Goal: Transaction & Acquisition: Purchase product/service

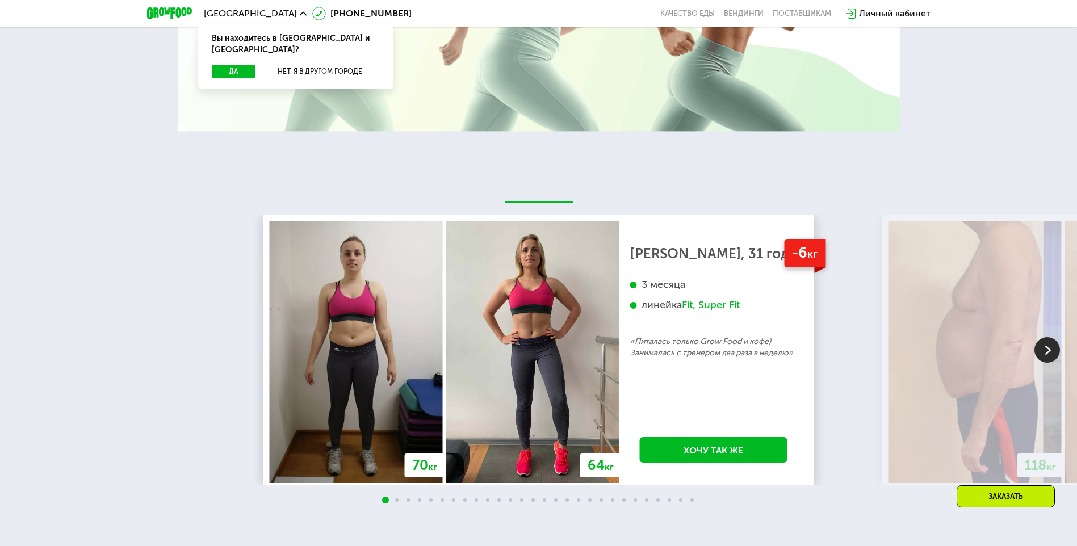
scroll to position [1420, 0]
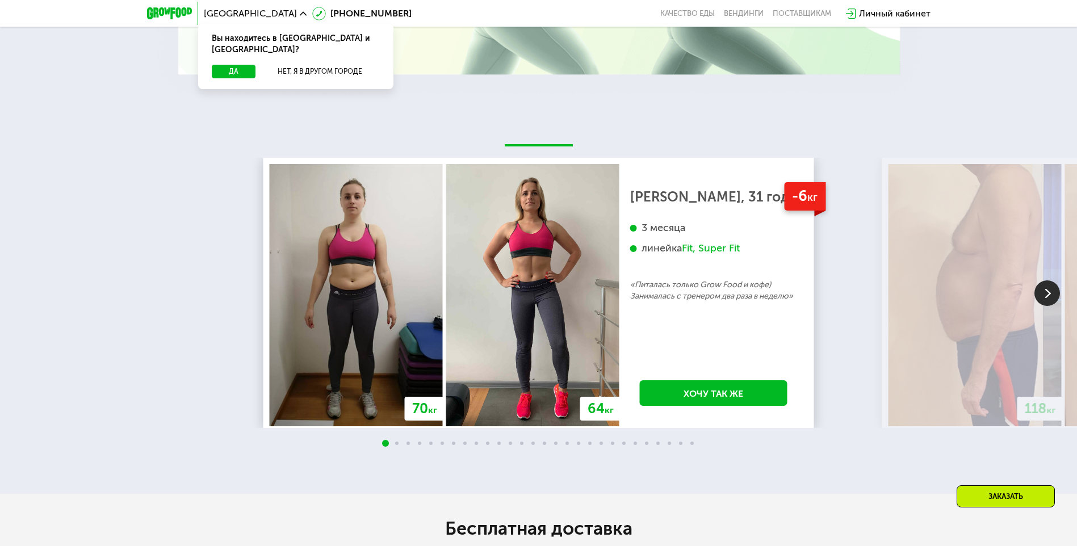
click at [1040, 289] on img at bounding box center [1048, 294] width 26 height 26
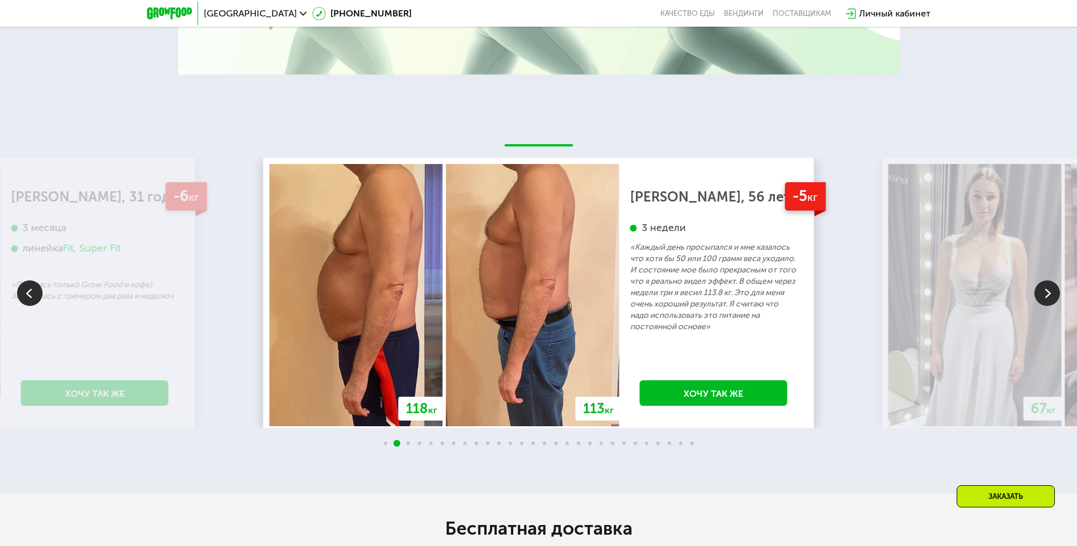
click at [1047, 294] on img at bounding box center [1048, 294] width 26 height 26
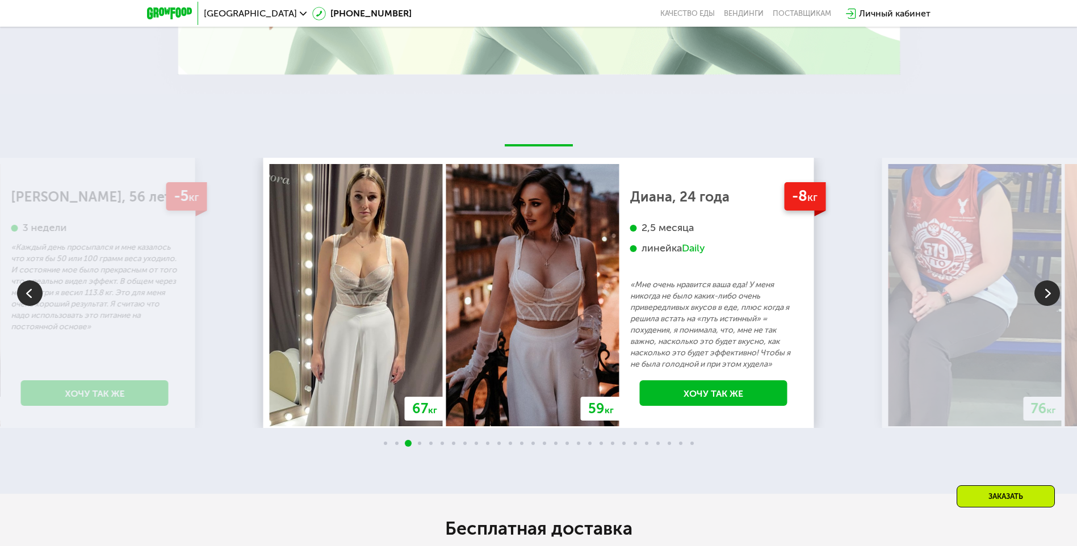
click at [1048, 294] on img at bounding box center [1048, 294] width 26 height 26
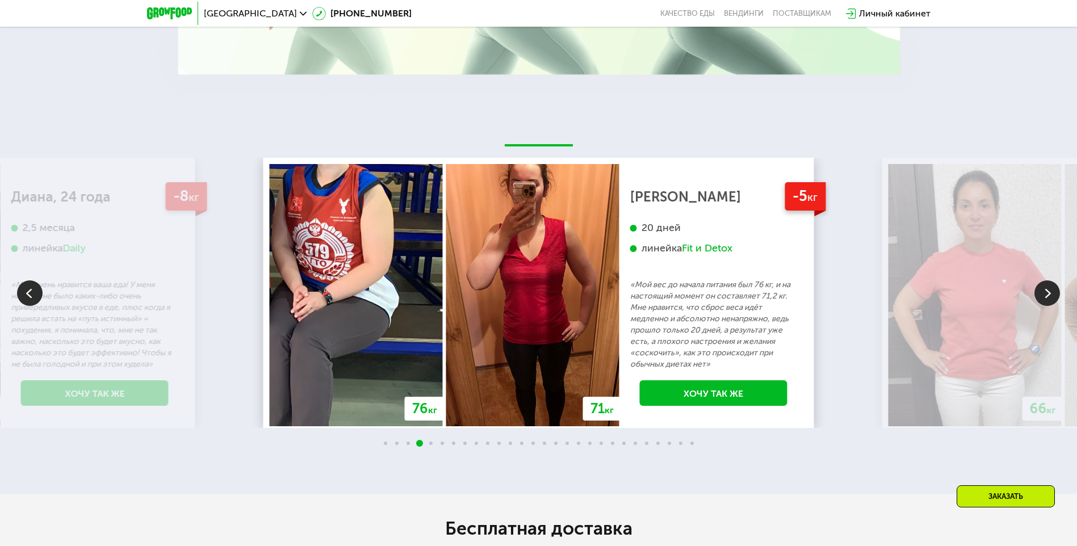
click at [1042, 290] on img at bounding box center [1048, 294] width 26 height 26
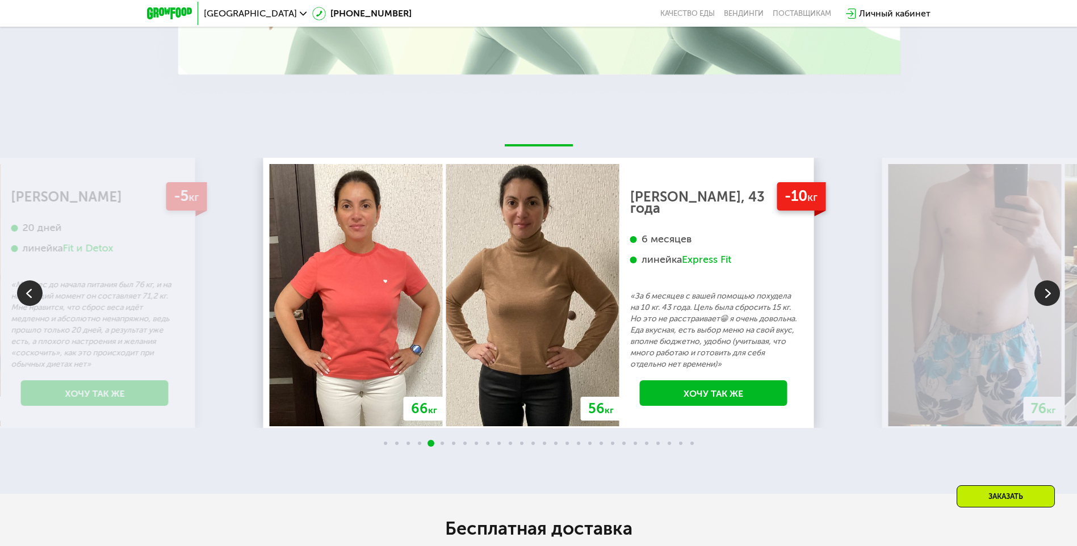
click at [1042, 290] on img at bounding box center [1048, 294] width 26 height 26
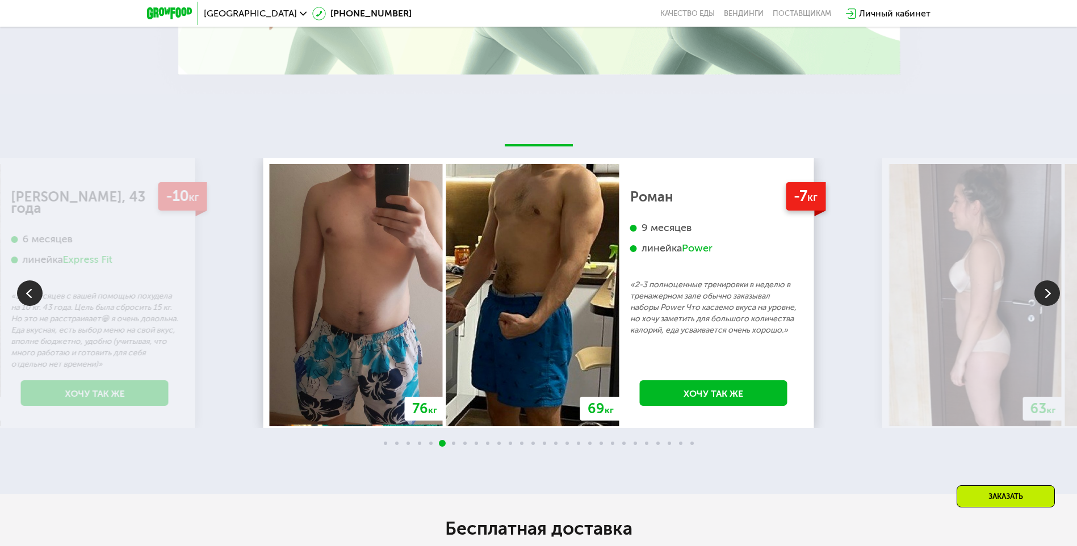
click at [1042, 290] on img at bounding box center [1048, 294] width 26 height 26
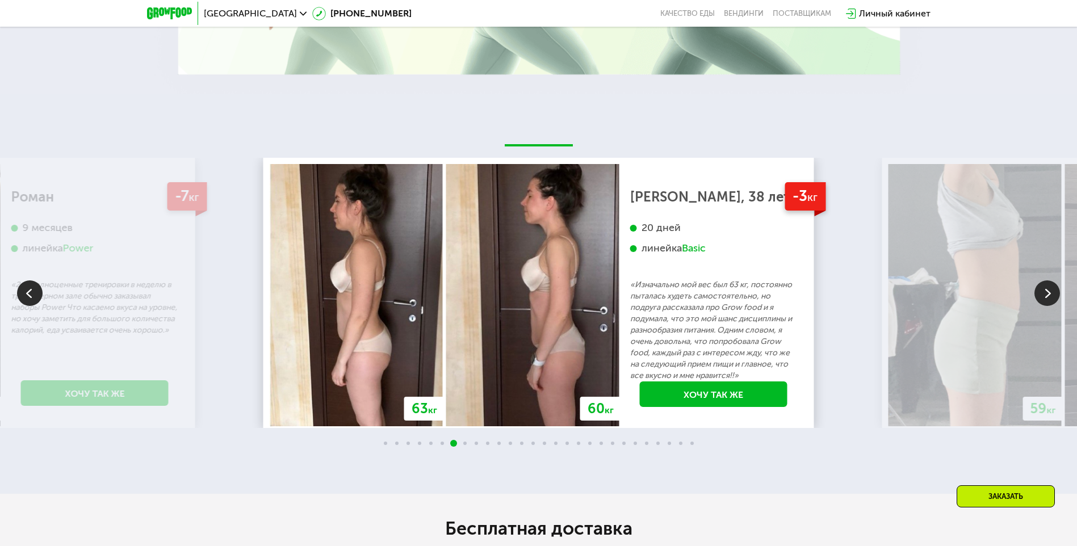
click at [1039, 287] on img at bounding box center [1048, 294] width 26 height 26
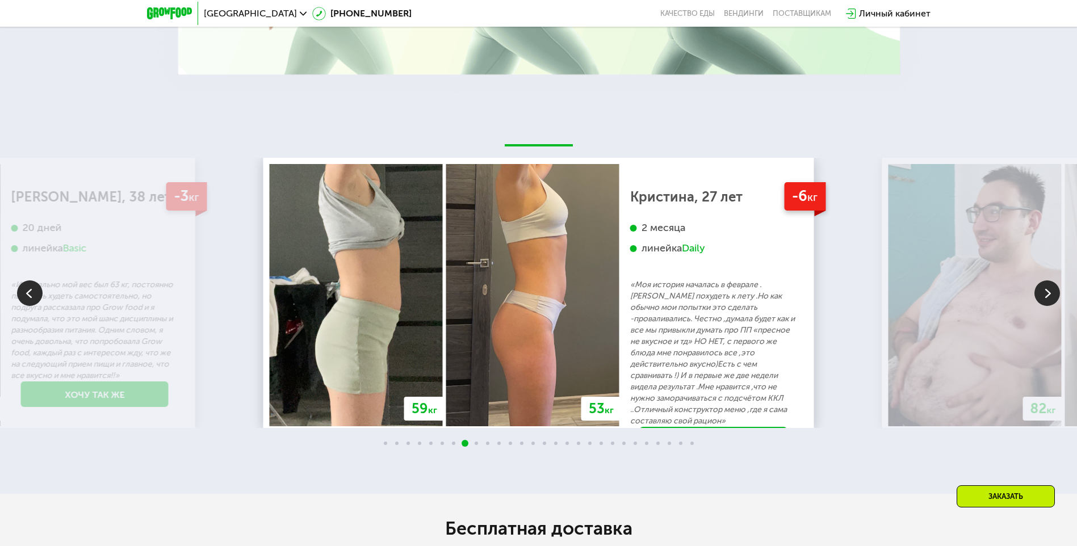
click at [1039, 287] on img at bounding box center [1048, 294] width 26 height 26
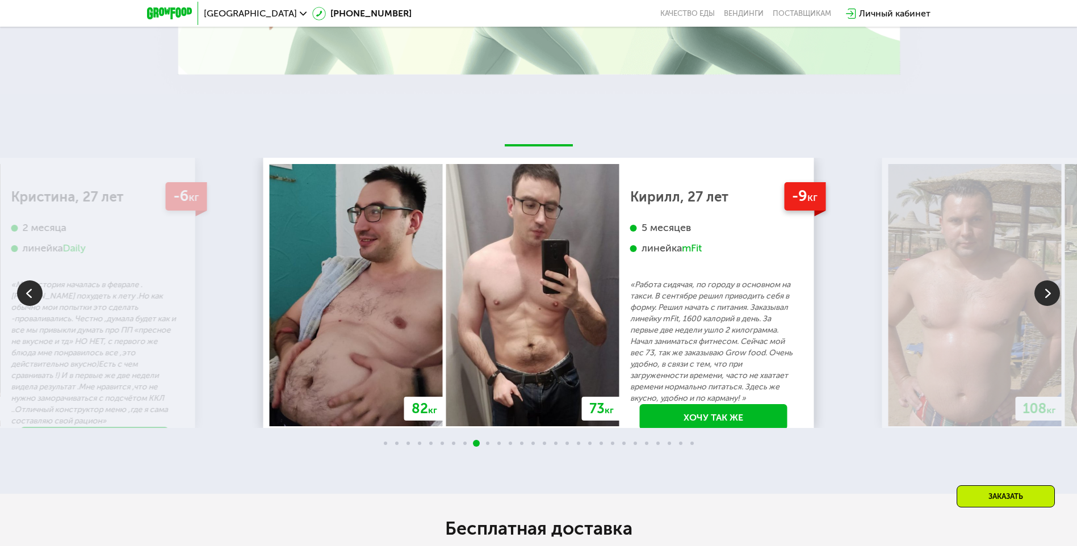
click at [1039, 287] on img at bounding box center [1048, 294] width 26 height 26
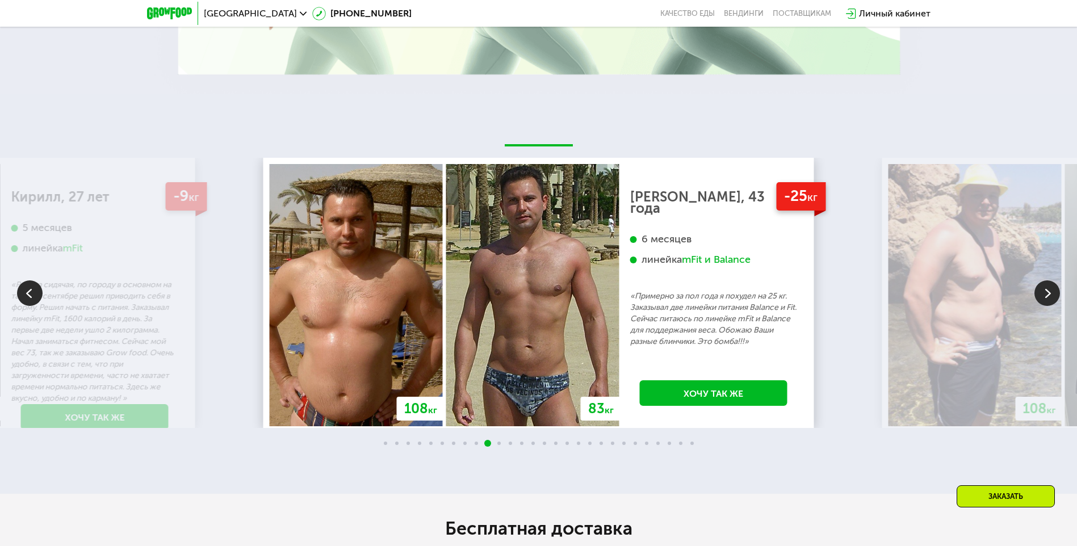
click at [1039, 287] on img at bounding box center [1048, 294] width 26 height 26
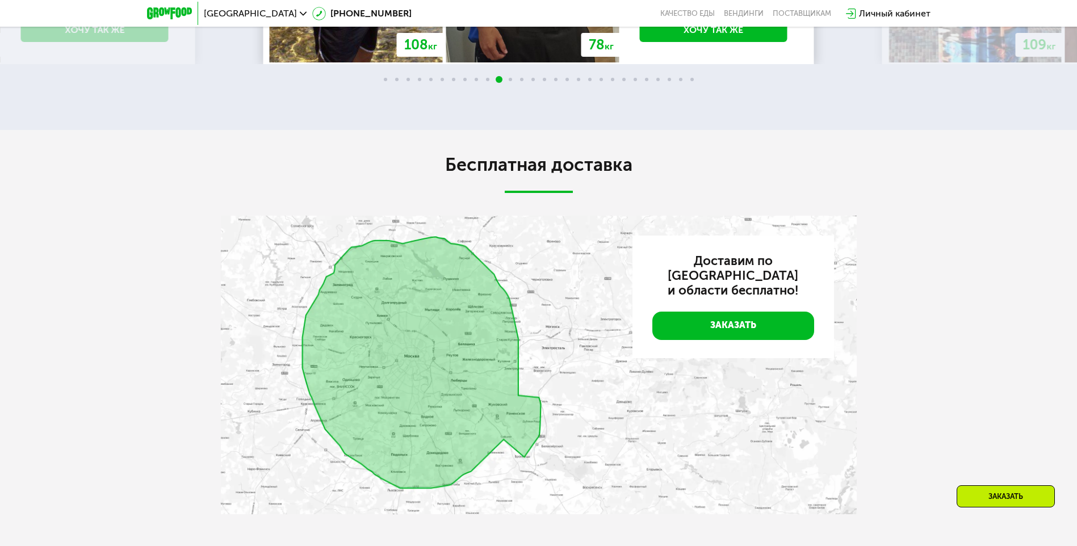
scroll to position [1918, 0]
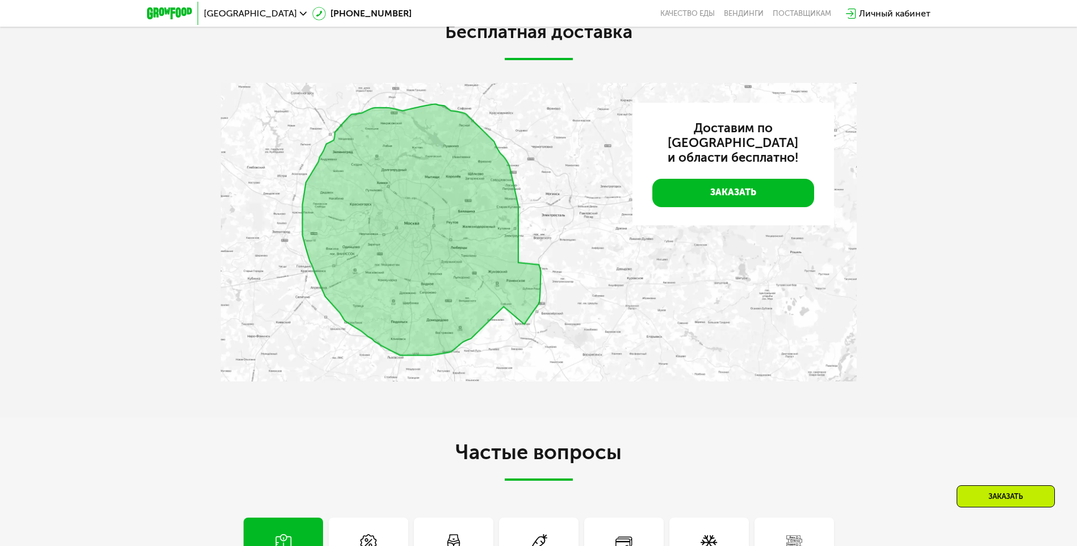
drag, startPoint x: 793, startPoint y: 116, endPoint x: 800, endPoint y: 175, distance: 59.4
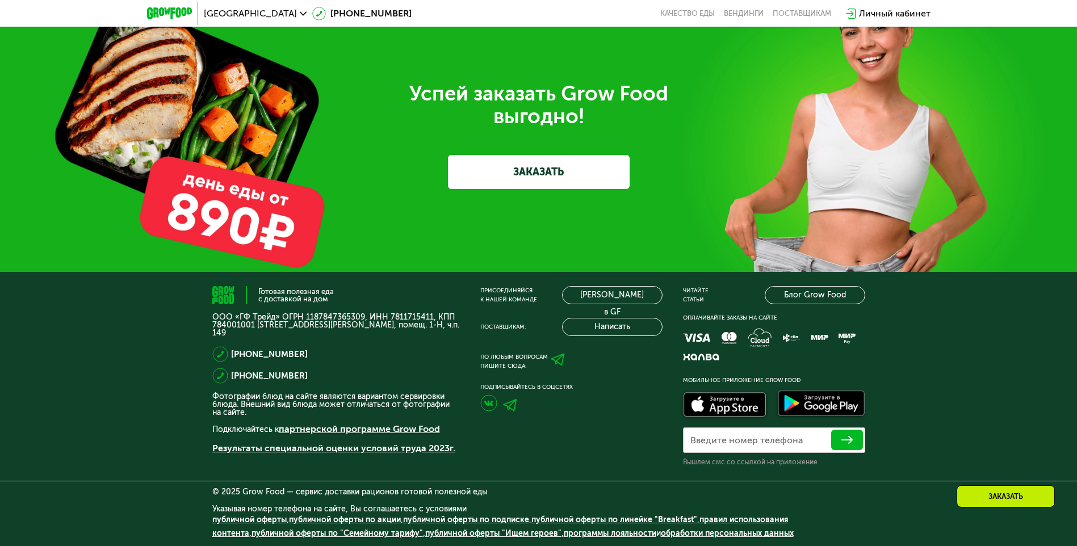
scroll to position [2885, 0]
drag, startPoint x: 899, startPoint y: 145, endPoint x: 911, endPoint y: 194, distance: 50.8
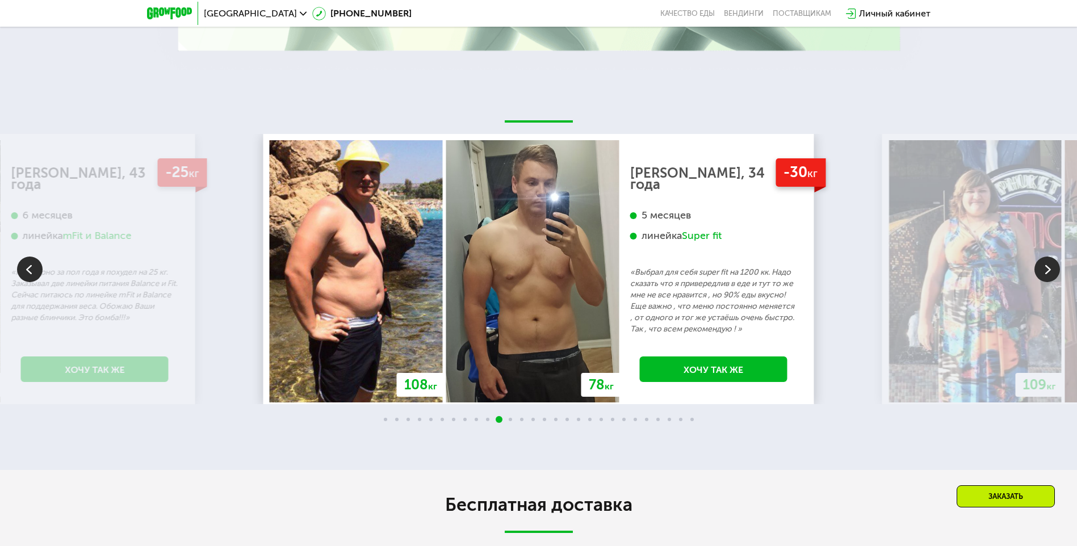
scroll to position [0, 0]
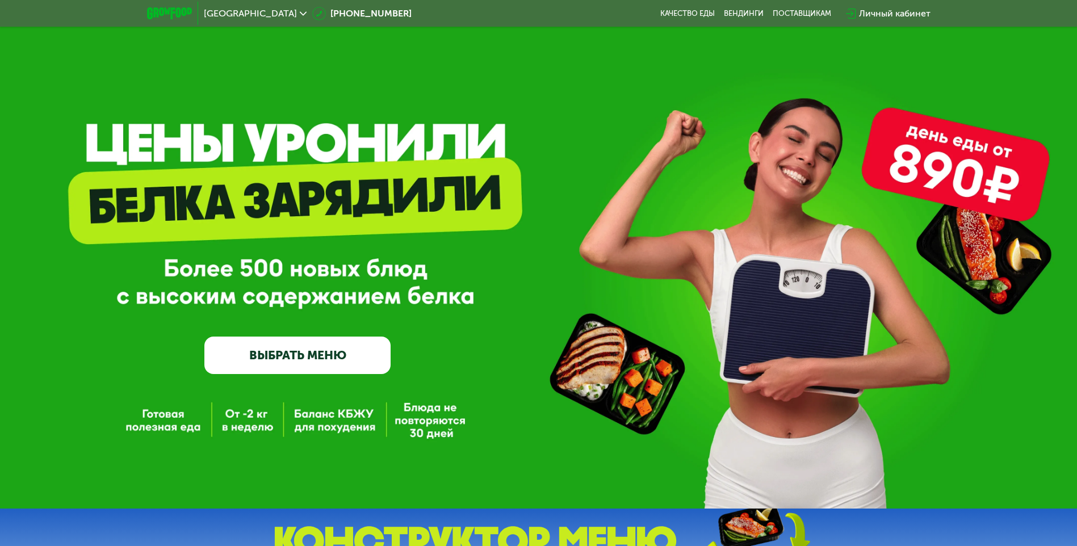
drag, startPoint x: 178, startPoint y: 446, endPoint x: 189, endPoint y: 201, distance: 245.0
click at [677, 13] on link "Качество еды" at bounding box center [687, 13] width 55 height 9
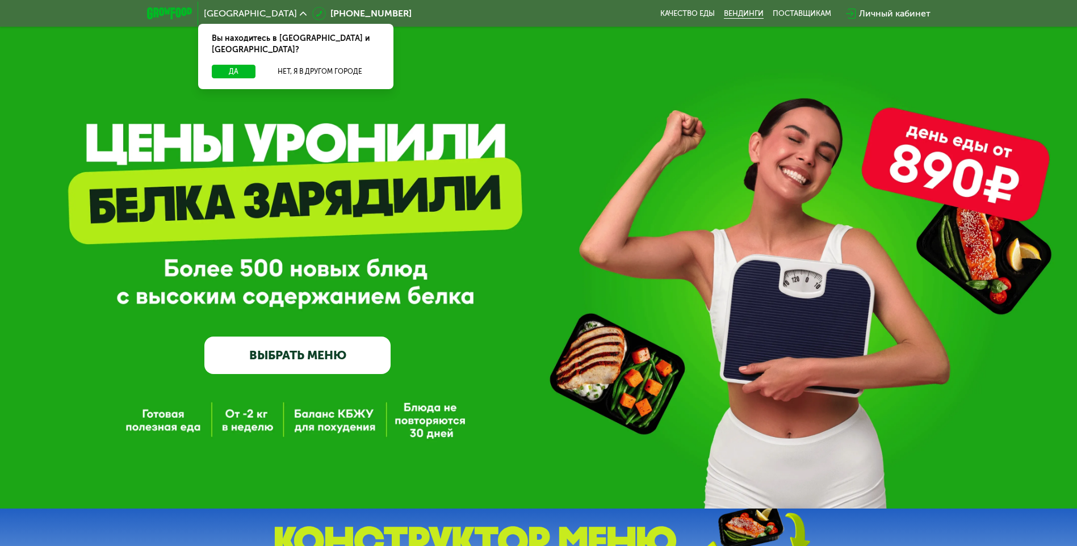
click at [752, 12] on link "Вендинги" at bounding box center [744, 13] width 40 height 9
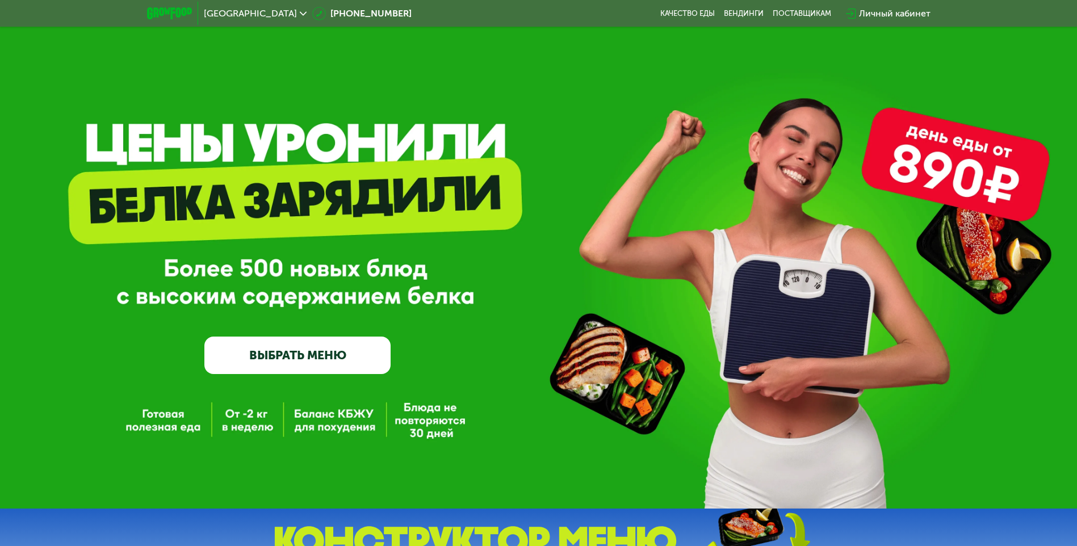
click at [347, 357] on link "ВЫБРАТЬ МЕНЮ" at bounding box center [297, 355] width 186 height 37
click at [270, 363] on link "ВЫБРАТЬ МЕНЮ" at bounding box center [297, 355] width 186 height 37
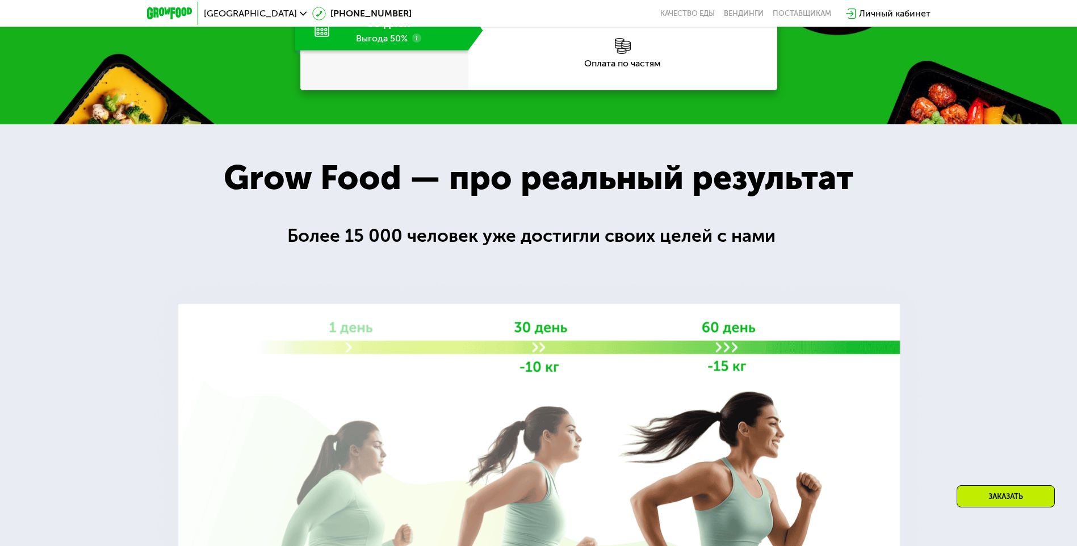
scroll to position [967, 0]
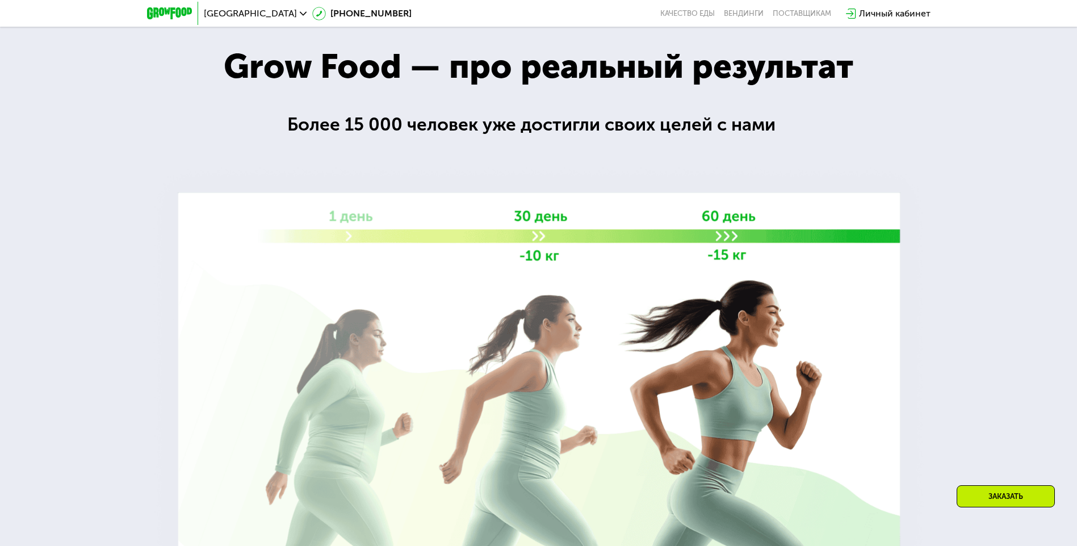
drag, startPoint x: 263, startPoint y: 202, endPoint x: 267, endPoint y: 268, distance: 66.6
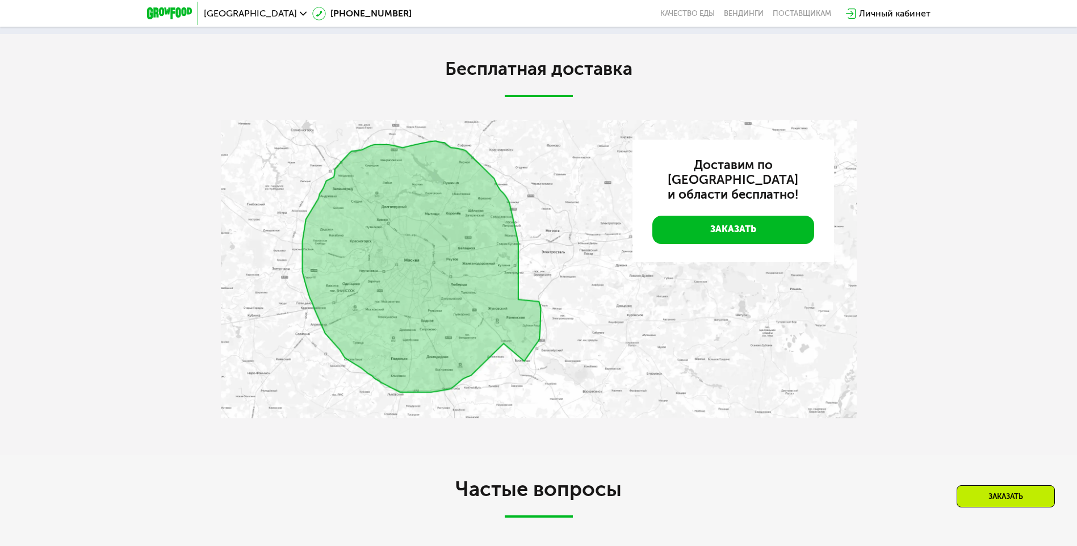
drag, startPoint x: 248, startPoint y: 115, endPoint x: 213, endPoint y: 186, distance: 79.2
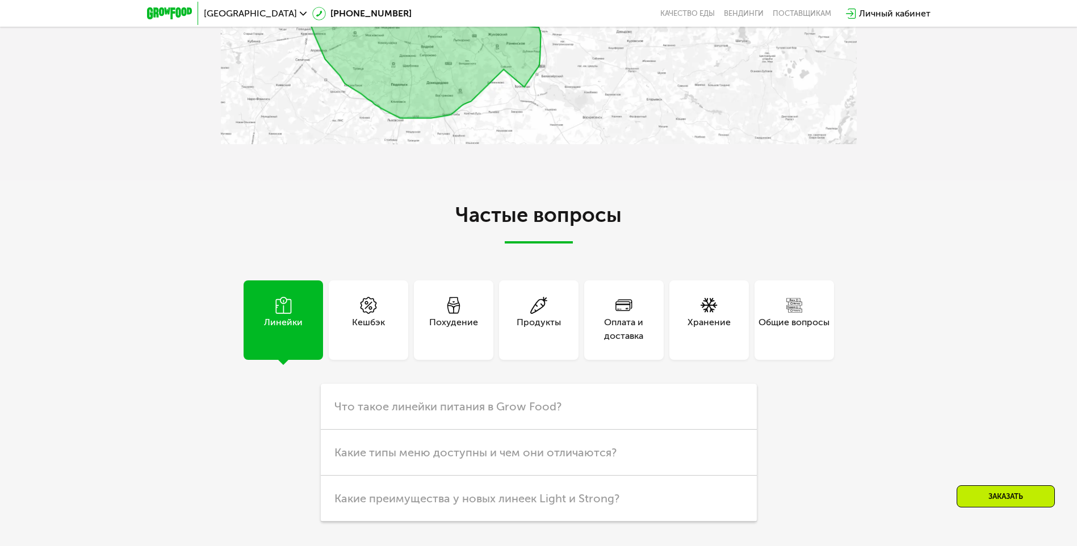
drag, startPoint x: 101, startPoint y: 123, endPoint x: 101, endPoint y: 187, distance: 64.2
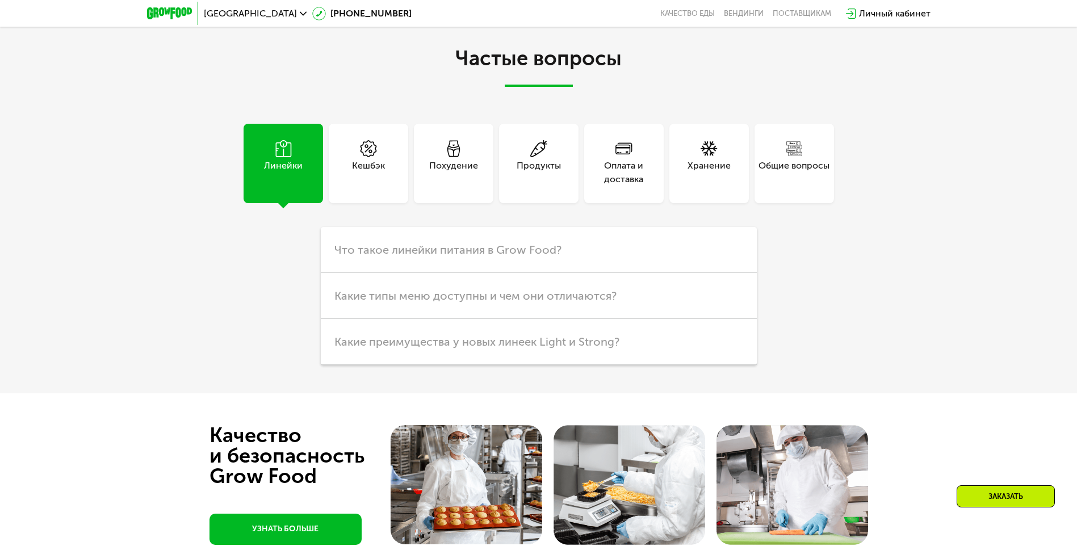
scroll to position [2361, 0]
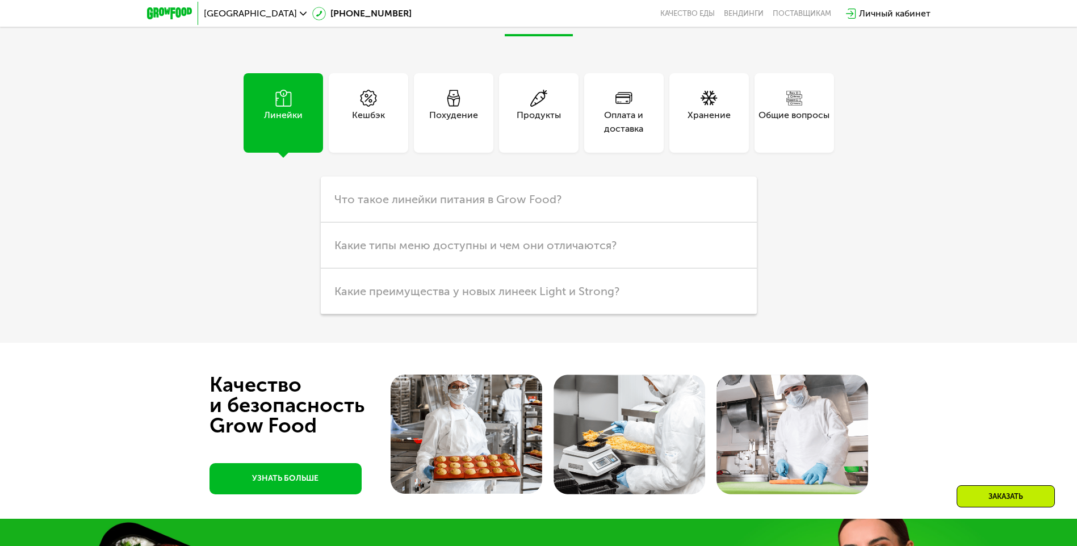
drag, startPoint x: 195, startPoint y: 200, endPoint x: 185, endPoint y: 265, distance: 65.5
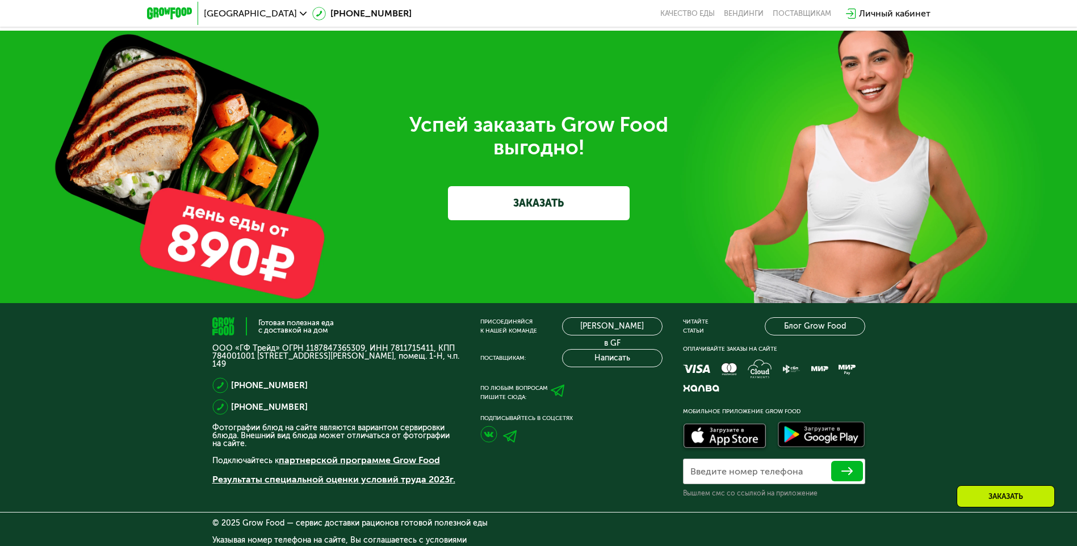
drag, startPoint x: 249, startPoint y: 206, endPoint x: 245, endPoint y: 241, distance: 34.9
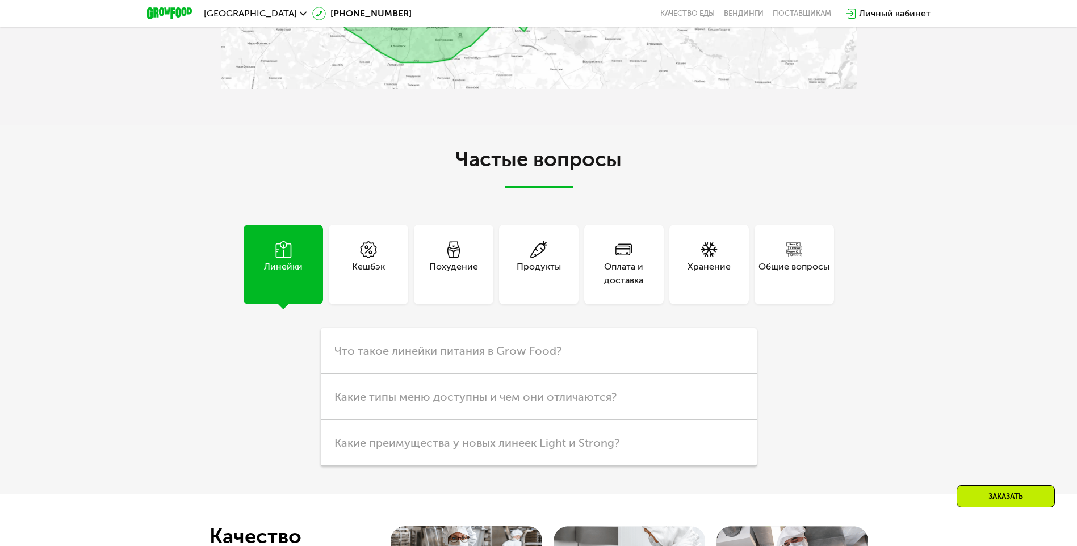
scroll to position [2202, 0]
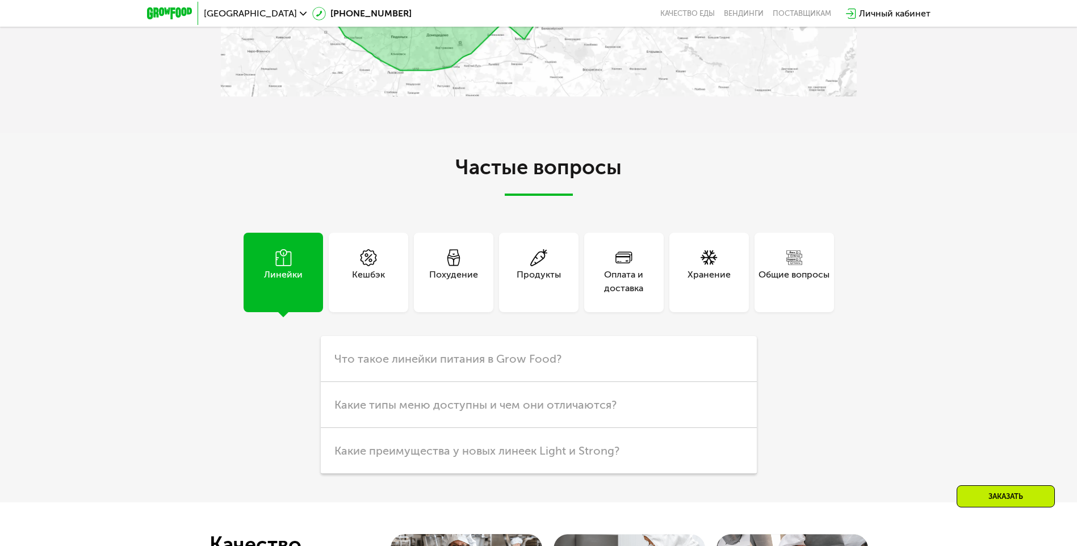
click at [539, 273] on div "Продукты" at bounding box center [539, 281] width 44 height 27
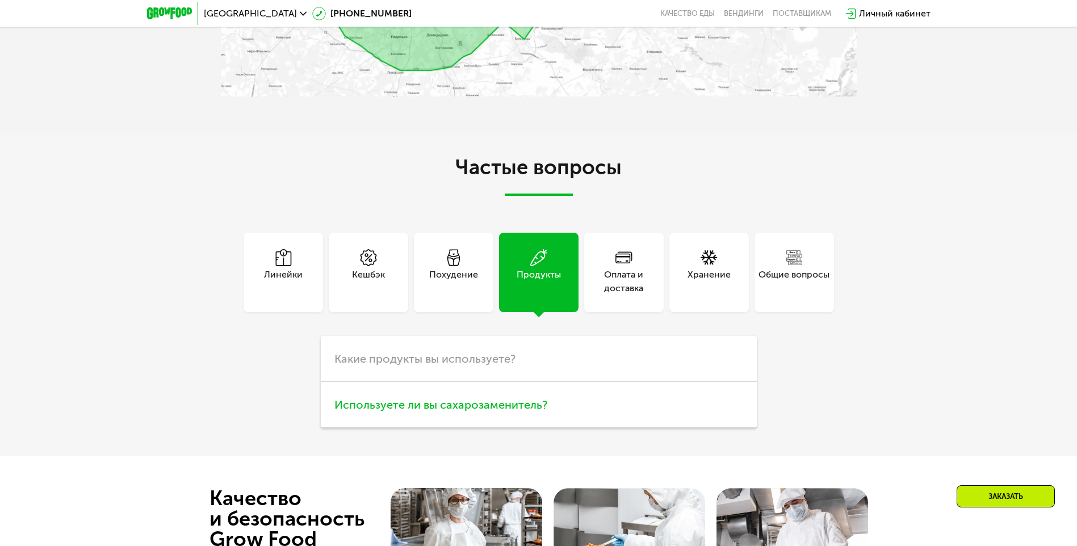
click at [509, 400] on h3 "Используете ли вы сахарозаменитель?" at bounding box center [539, 405] width 436 height 46
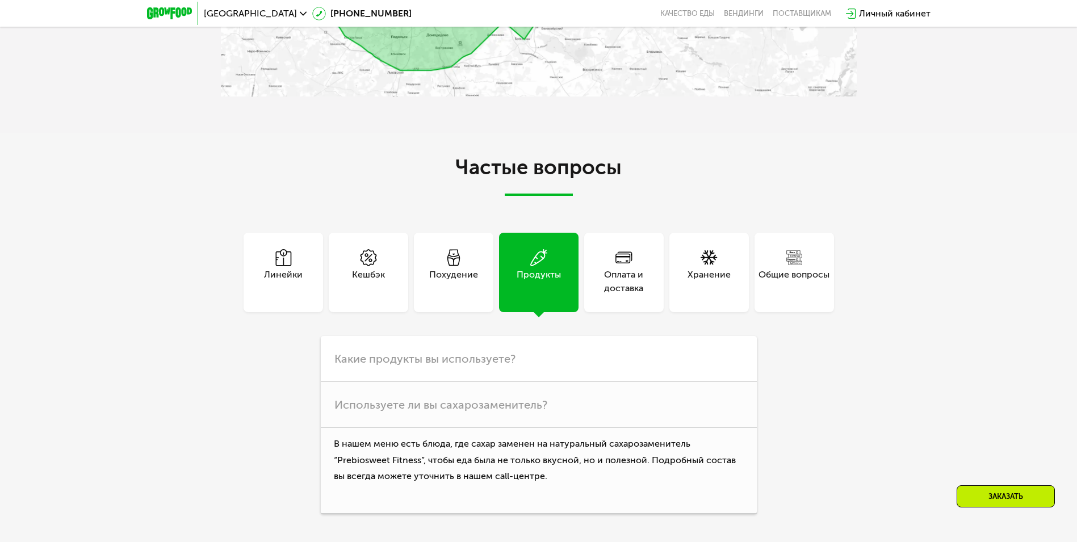
click at [436, 289] on div "Похудение" at bounding box center [453, 281] width 49 height 27
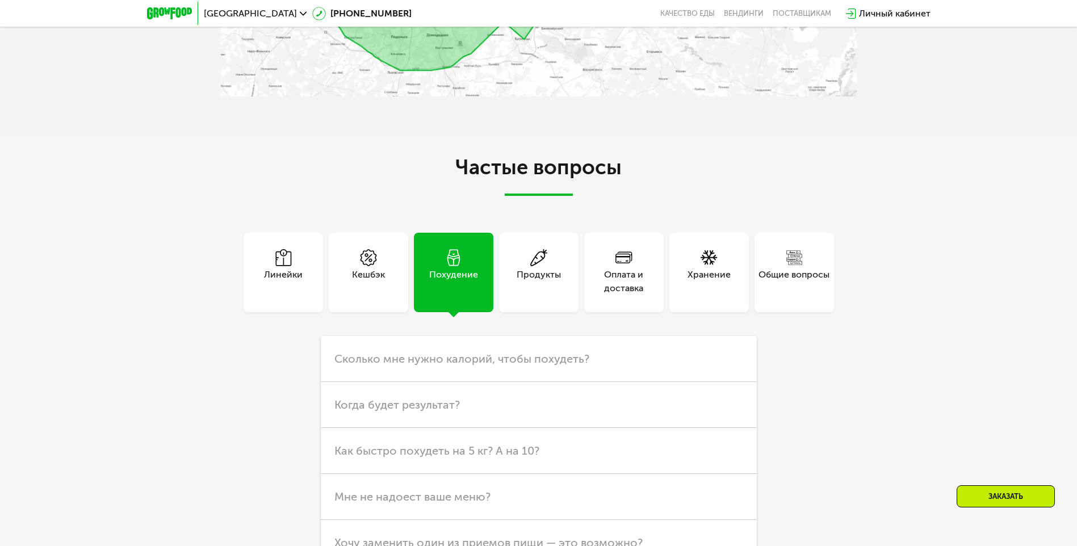
click at [715, 286] on div "Хранение" at bounding box center [709, 281] width 43 height 27
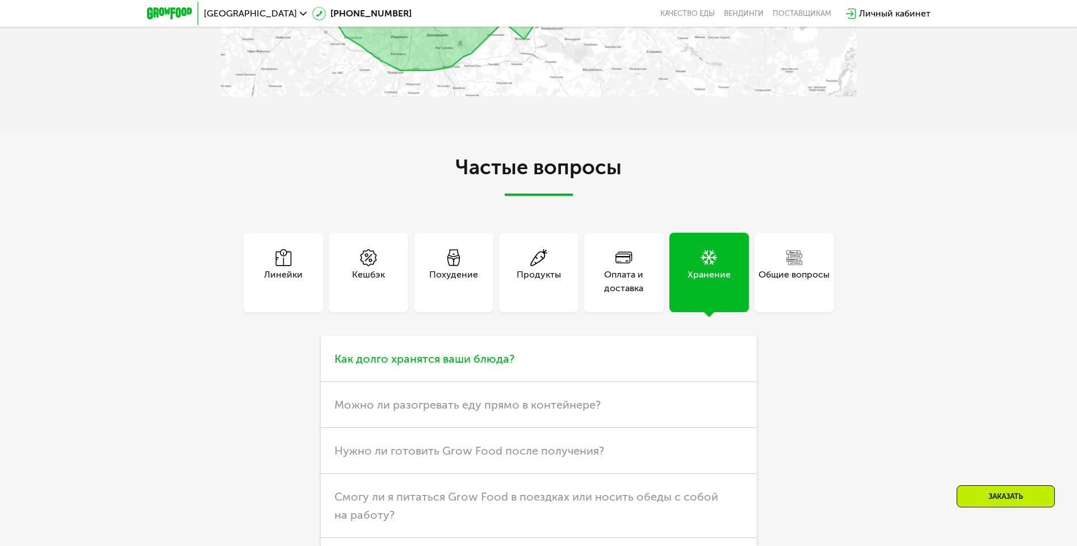
click at [395, 350] on h3 "Как долго хранятся ваши блюда?" at bounding box center [539, 359] width 436 height 46
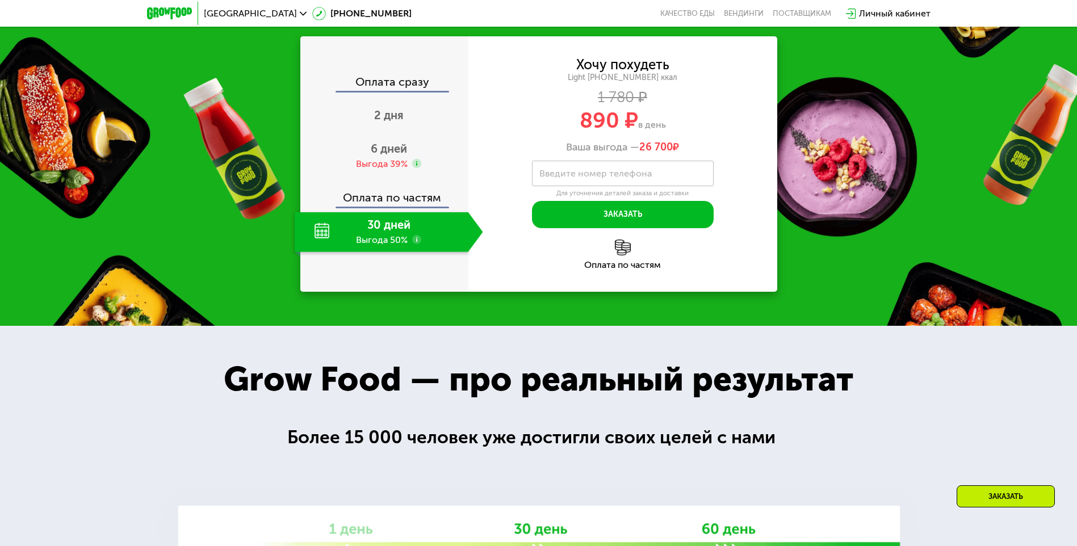
scroll to position [53, 0]
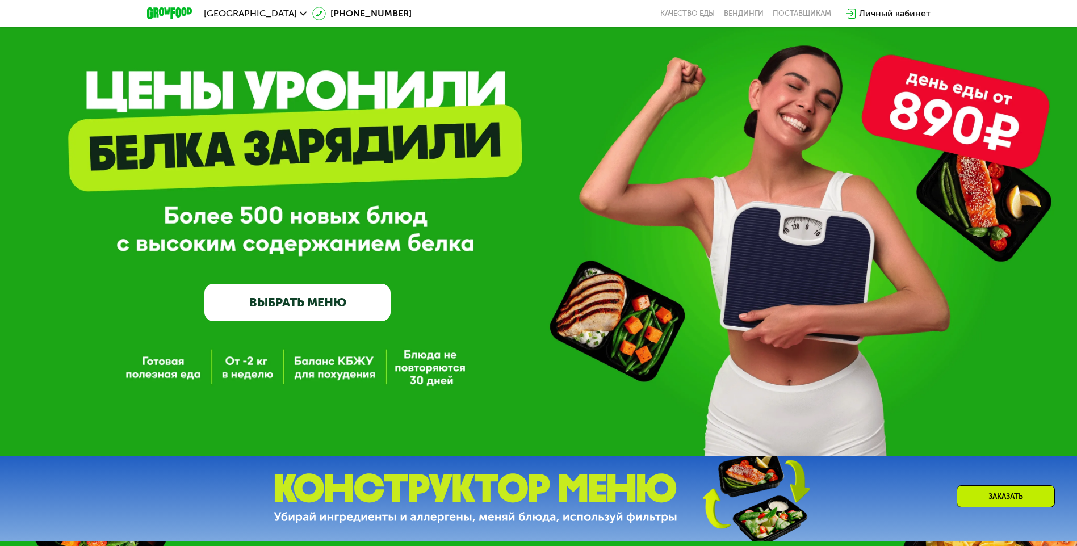
drag, startPoint x: 248, startPoint y: 419, endPoint x: 247, endPoint y: 308, distance: 110.7
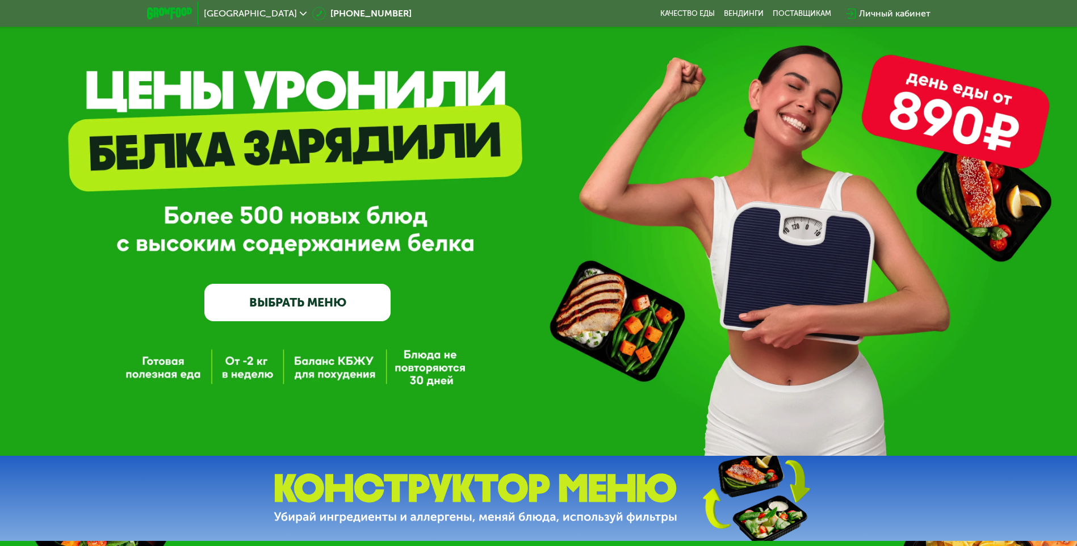
scroll to position [0, 0]
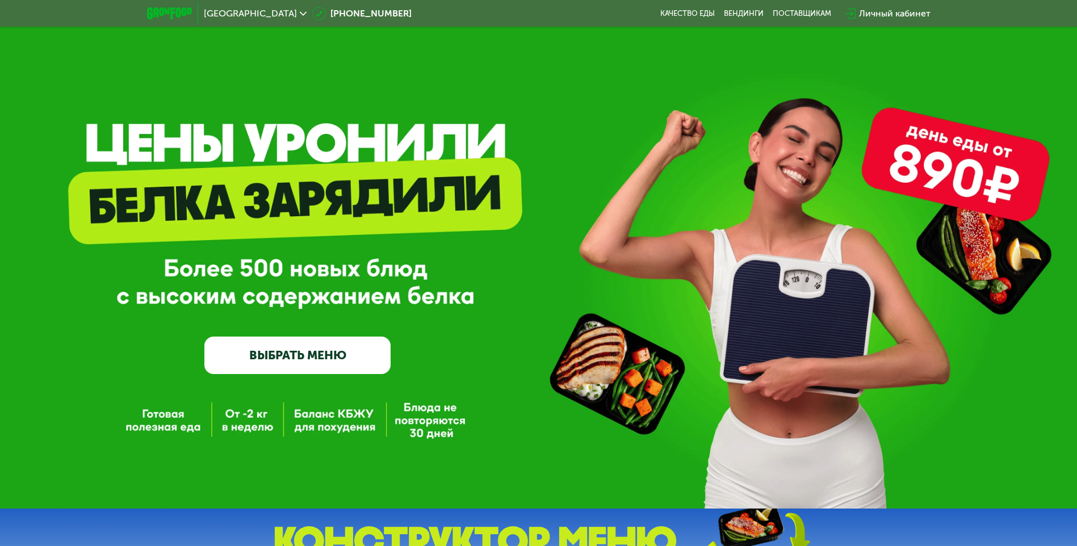
click at [286, 365] on link "ВЫБРАТЬ МЕНЮ" at bounding box center [297, 355] width 186 height 37
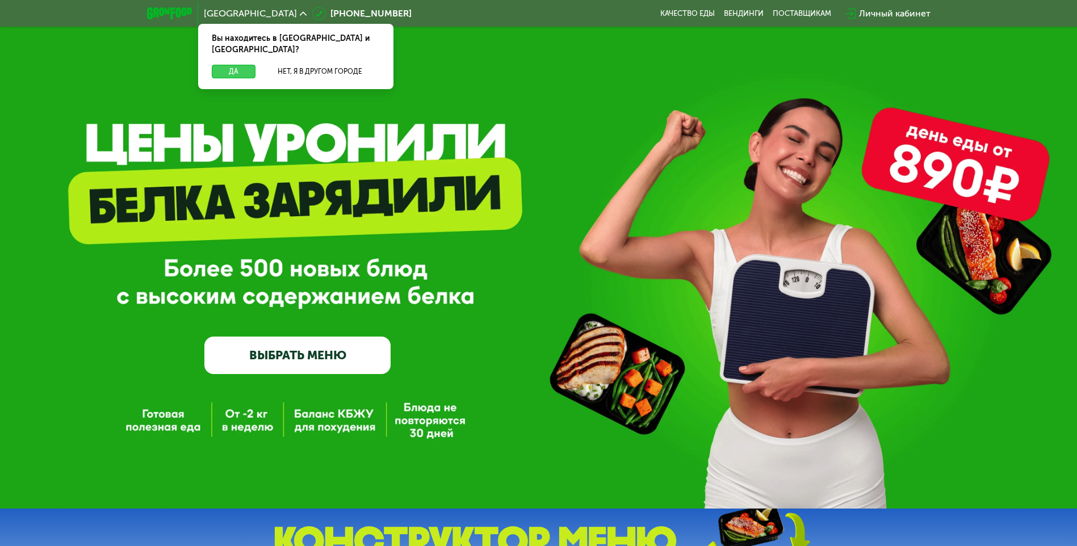
click at [229, 65] on button "Да" at bounding box center [234, 72] width 44 height 14
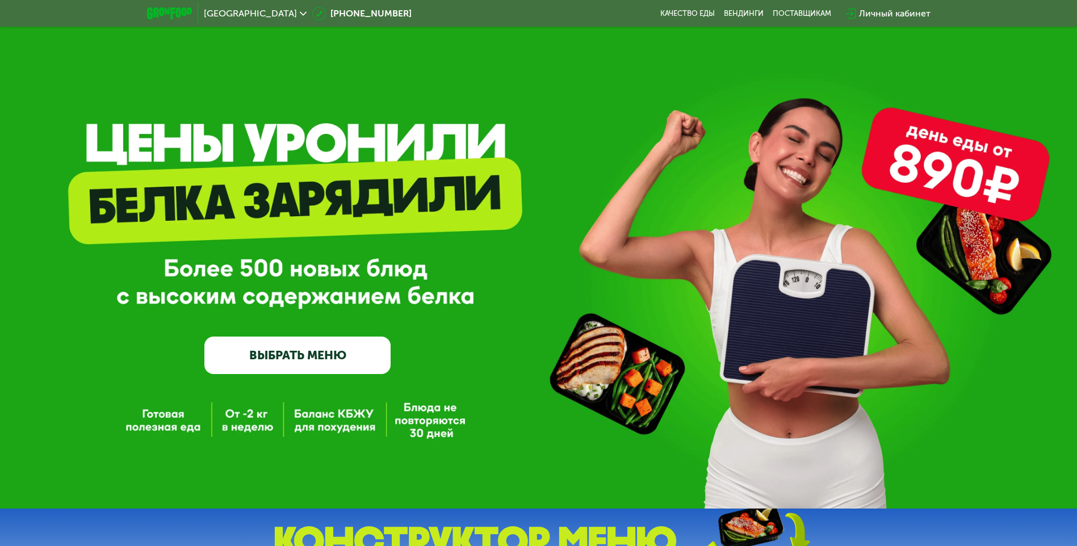
click at [278, 363] on link "ВЫБРАТЬ МЕНЮ" at bounding box center [297, 355] width 186 height 37
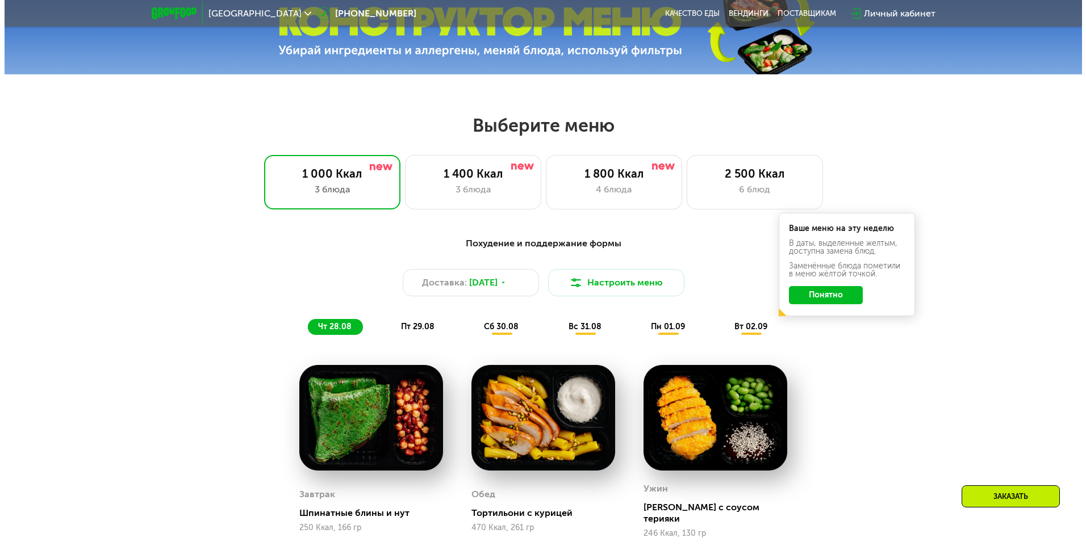
scroll to position [611, 0]
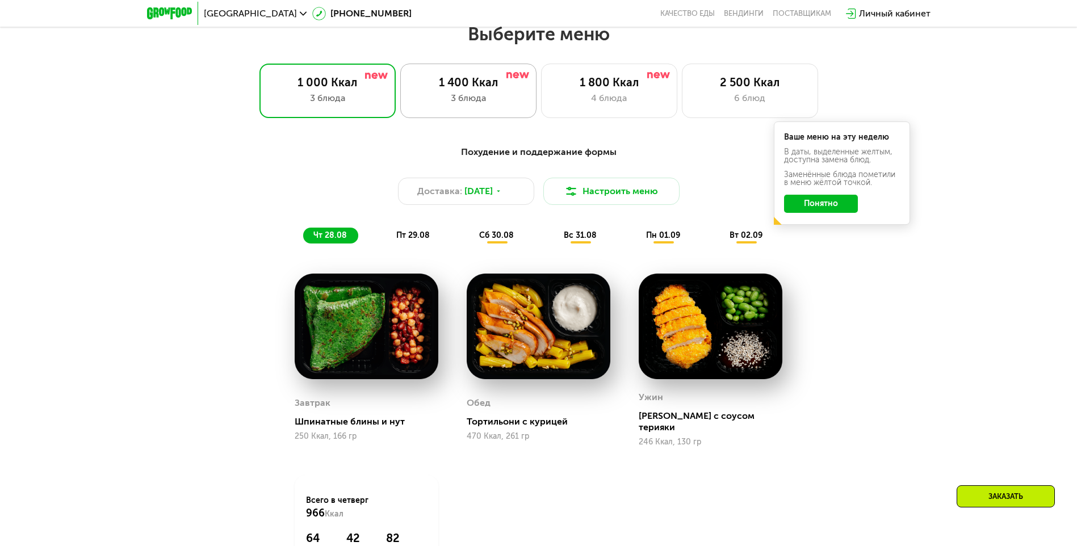
click at [459, 101] on div "3 блюда" at bounding box center [468, 98] width 112 height 14
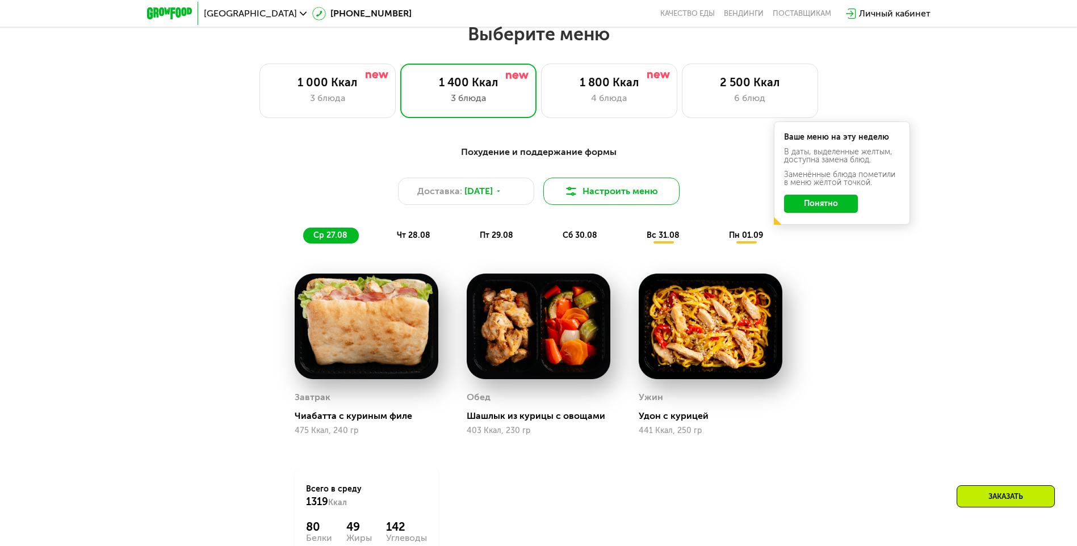
click at [633, 199] on button "Настроить меню" at bounding box center [611, 191] width 136 height 27
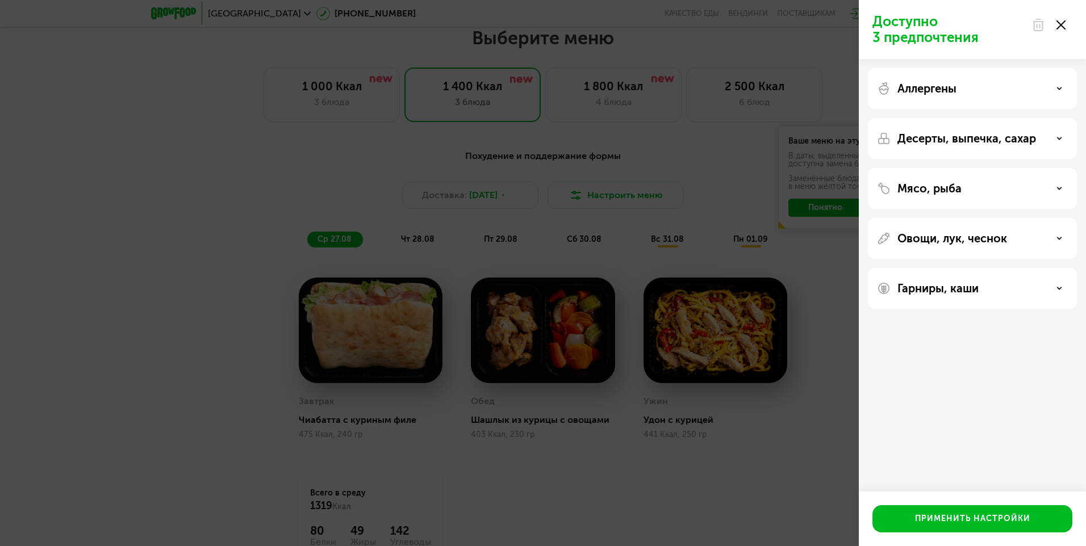
click at [941, 94] on p "Аллергены" at bounding box center [926, 89] width 59 height 14
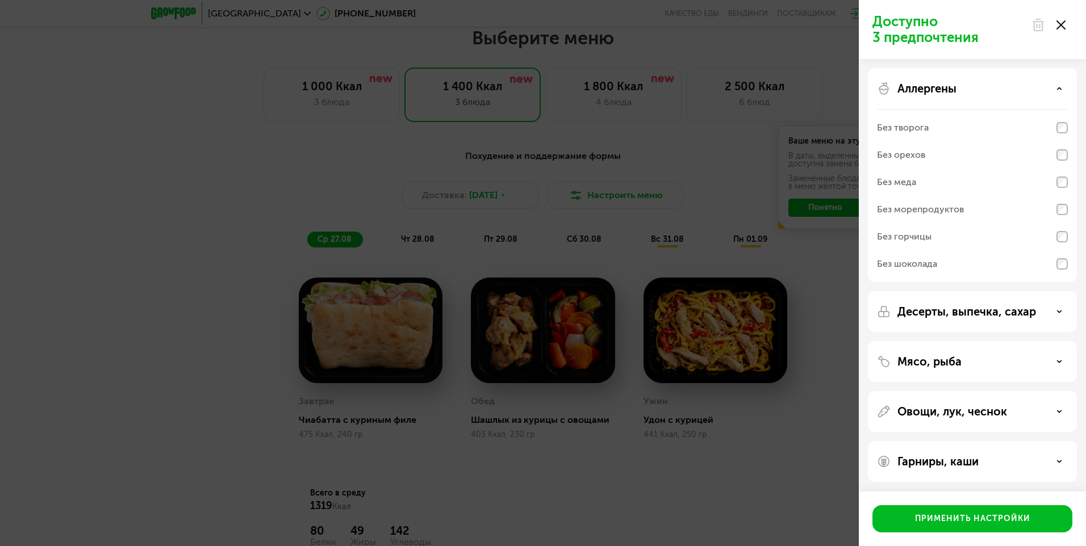
click at [970, 93] on div "Аллергены" at bounding box center [972, 89] width 191 height 14
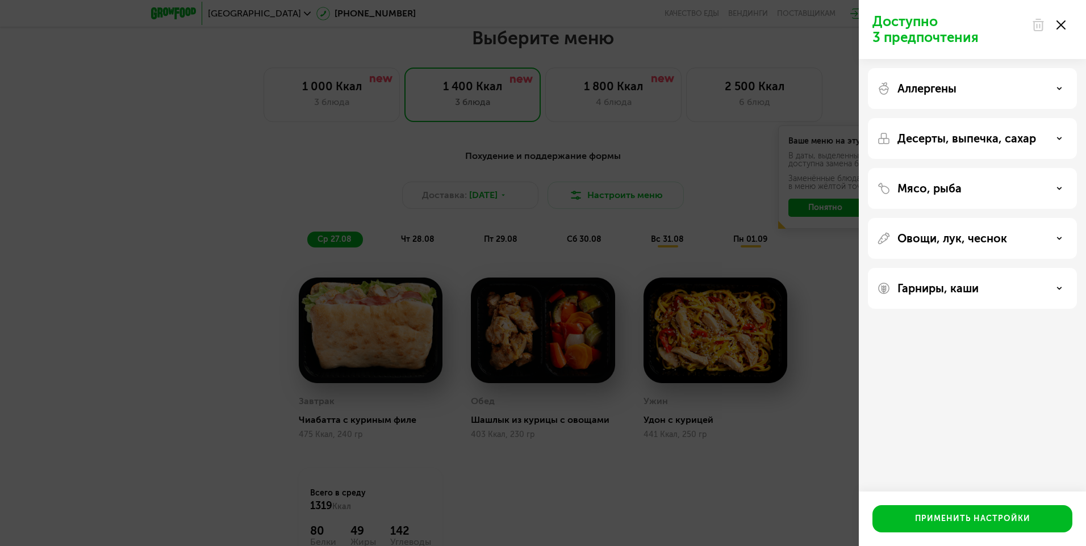
click at [961, 141] on p "Десерты, выпечка, сахар" at bounding box center [966, 139] width 139 height 14
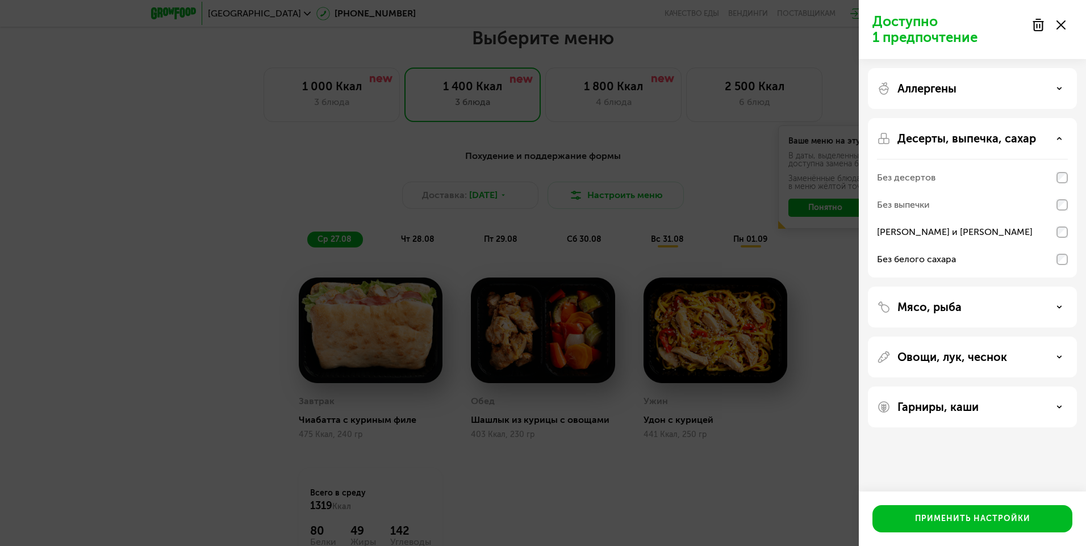
click at [1026, 140] on p "Десерты, выпечка, сахар" at bounding box center [966, 139] width 139 height 14
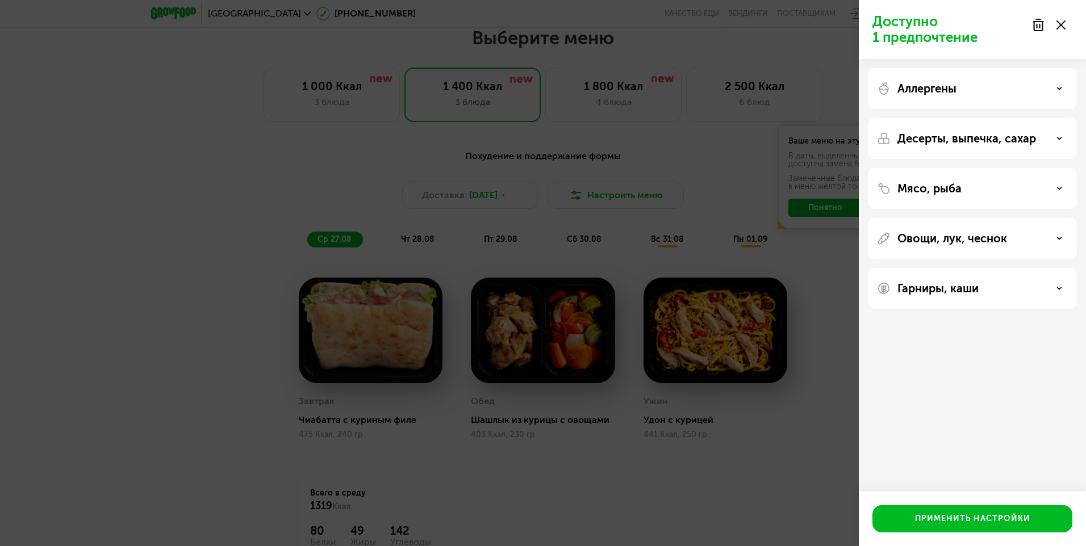
click at [985, 187] on div "Мясо, рыба" at bounding box center [972, 189] width 191 height 14
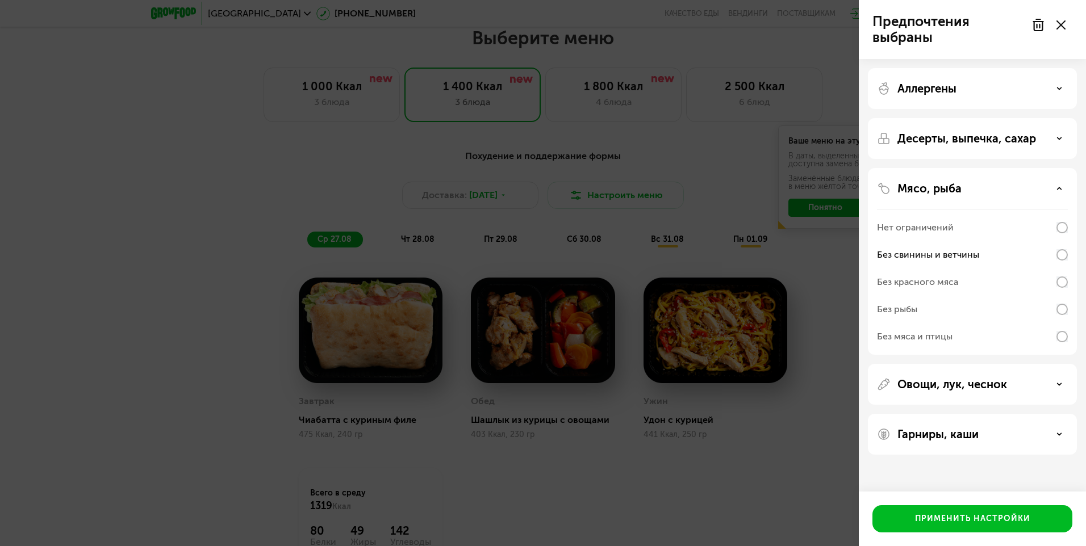
click at [987, 185] on div "Мясо, рыба" at bounding box center [972, 189] width 191 height 14
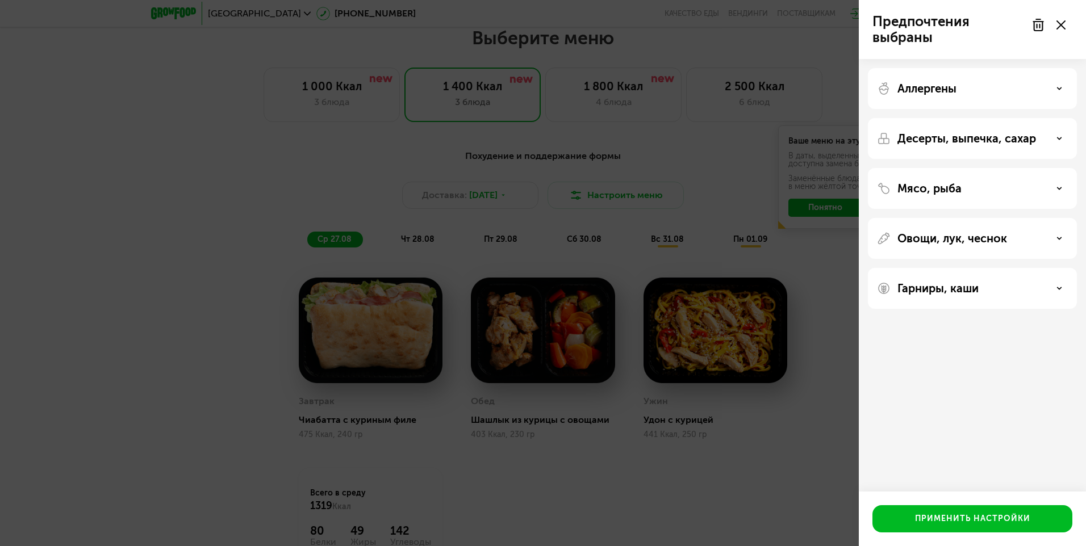
click at [974, 236] on p "Овощи, лук, чеснок" at bounding box center [952, 239] width 110 height 14
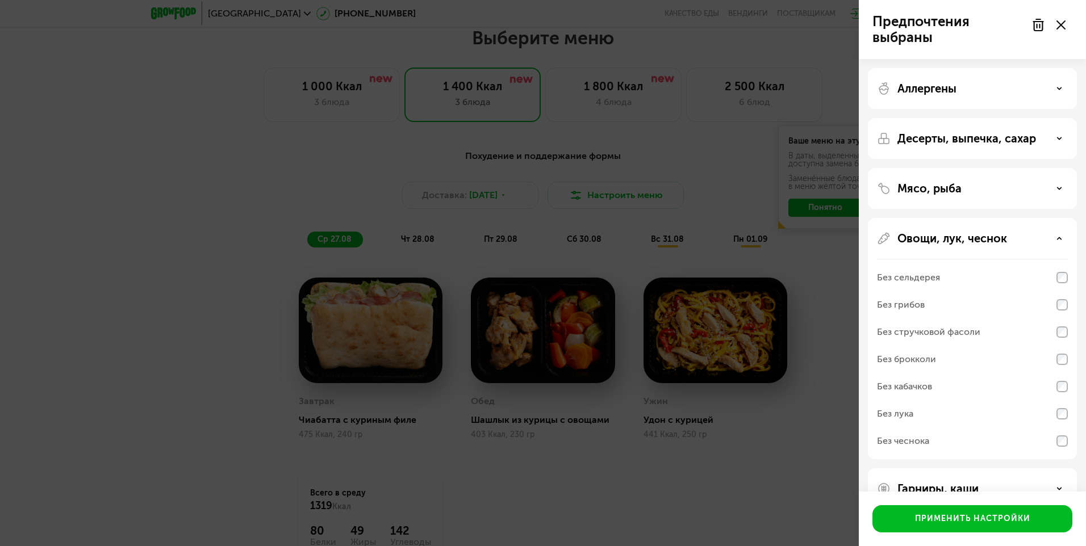
scroll to position [29, 0]
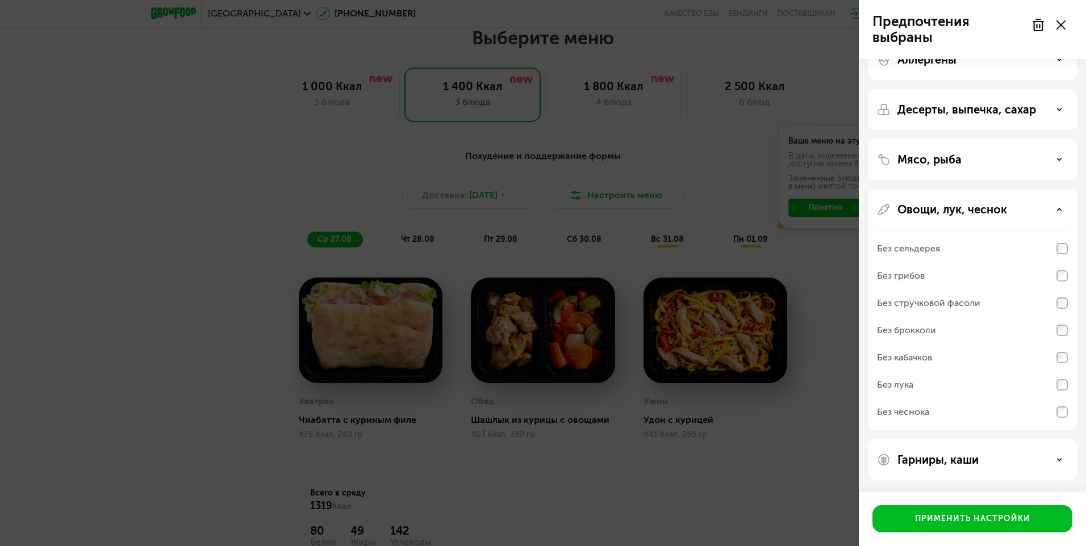
click at [934, 371] on div "Без кабачков" at bounding box center [972, 384] width 191 height 27
click at [1041, 262] on div "Без сельдерея" at bounding box center [972, 275] width 191 height 27
click at [948, 371] on div "Без кабачков" at bounding box center [972, 384] width 191 height 27
click at [999, 207] on p "Овощи, лук, чеснок" at bounding box center [952, 210] width 110 height 14
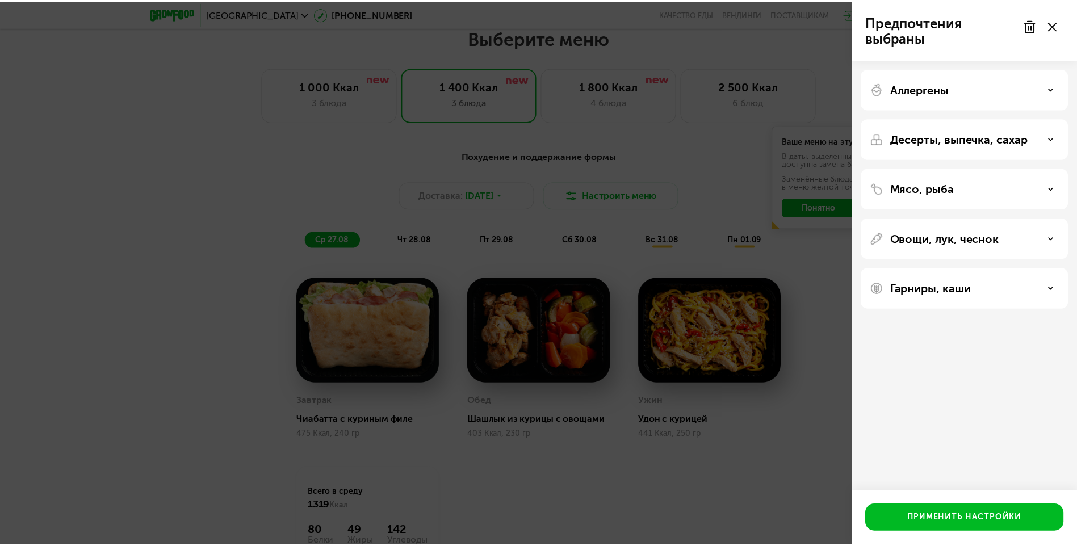
scroll to position [0, 0]
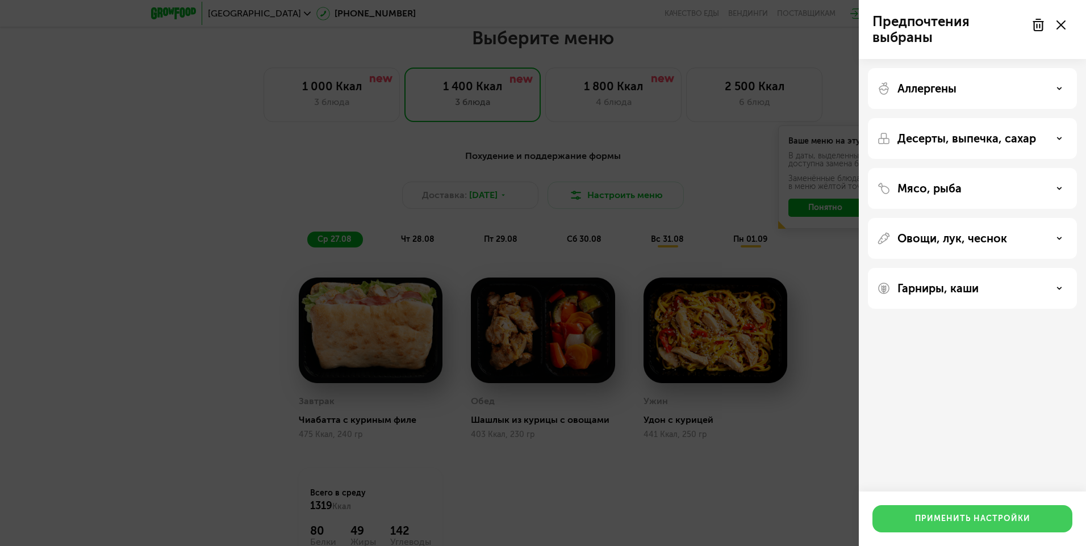
click at [969, 518] on div "Применить настройки" at bounding box center [972, 518] width 115 height 11
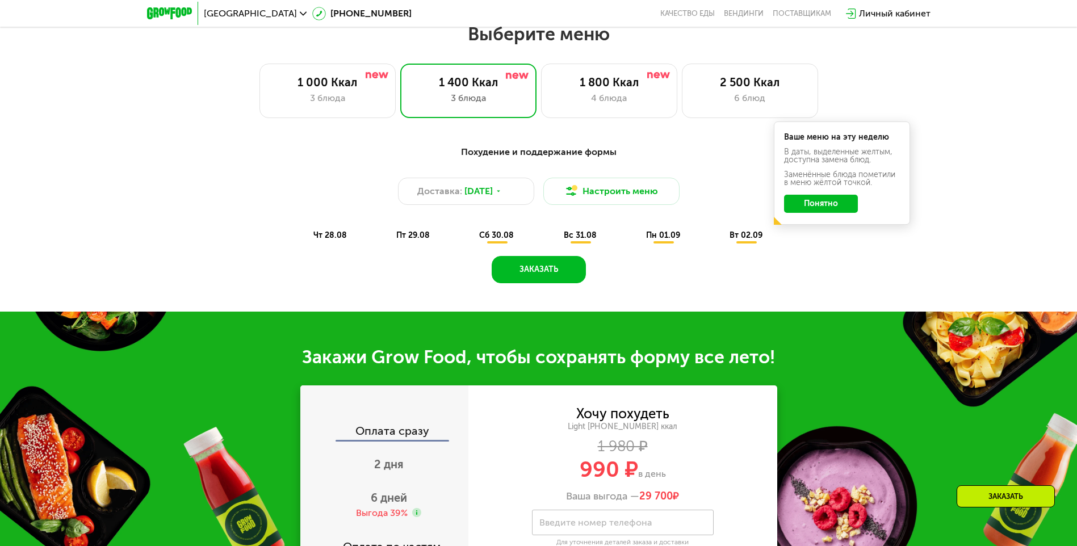
click at [822, 204] on button "Понятно" at bounding box center [821, 204] width 74 height 18
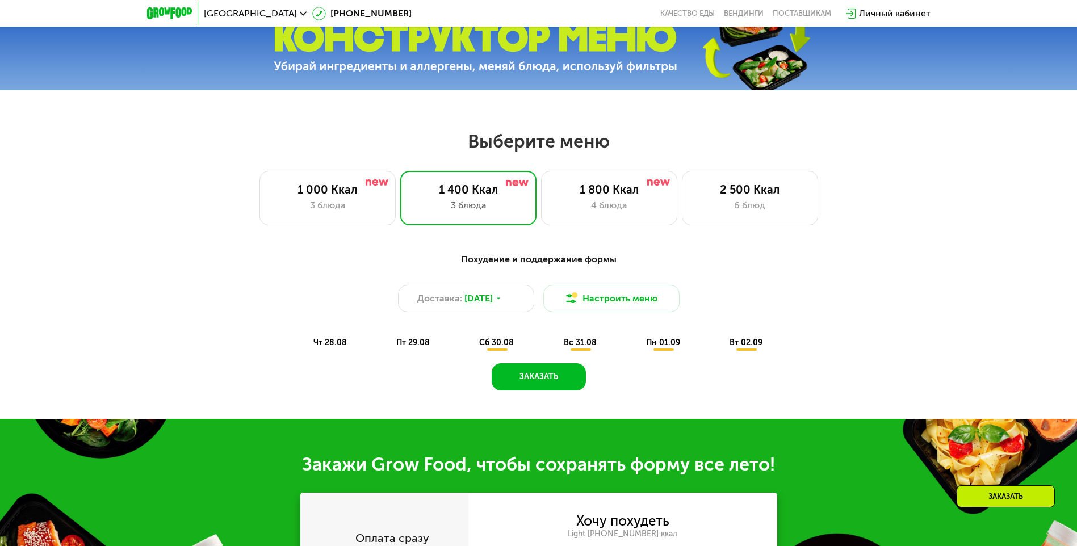
scroll to position [497, 0]
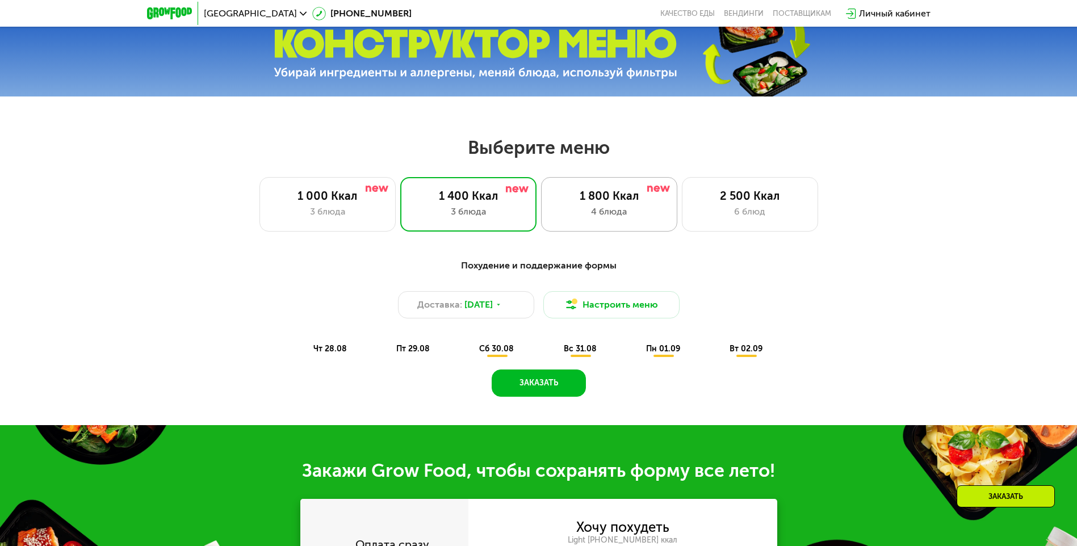
click at [613, 214] on div "4 блюда" at bounding box center [609, 212] width 112 height 14
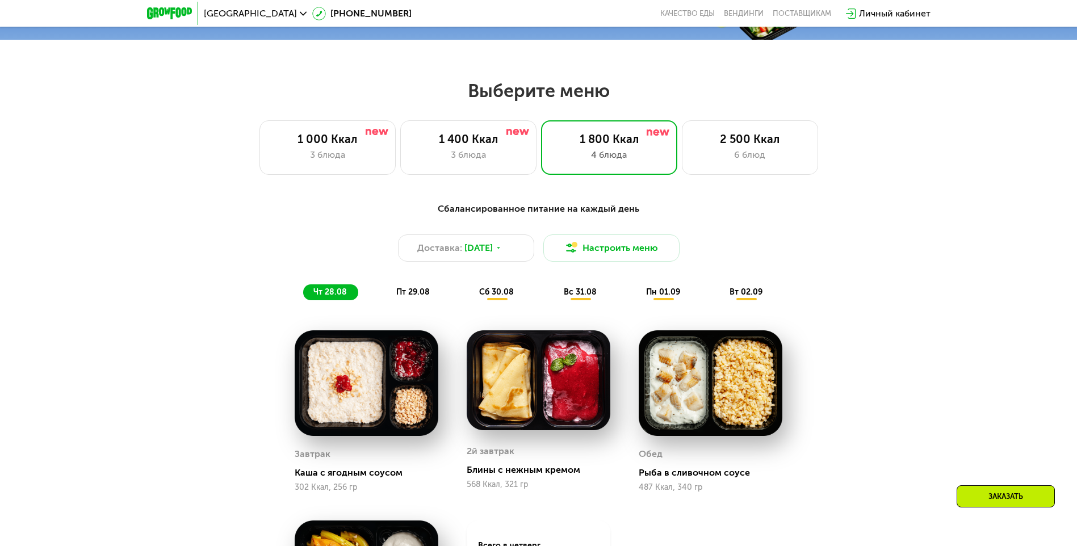
scroll to position [611, 0]
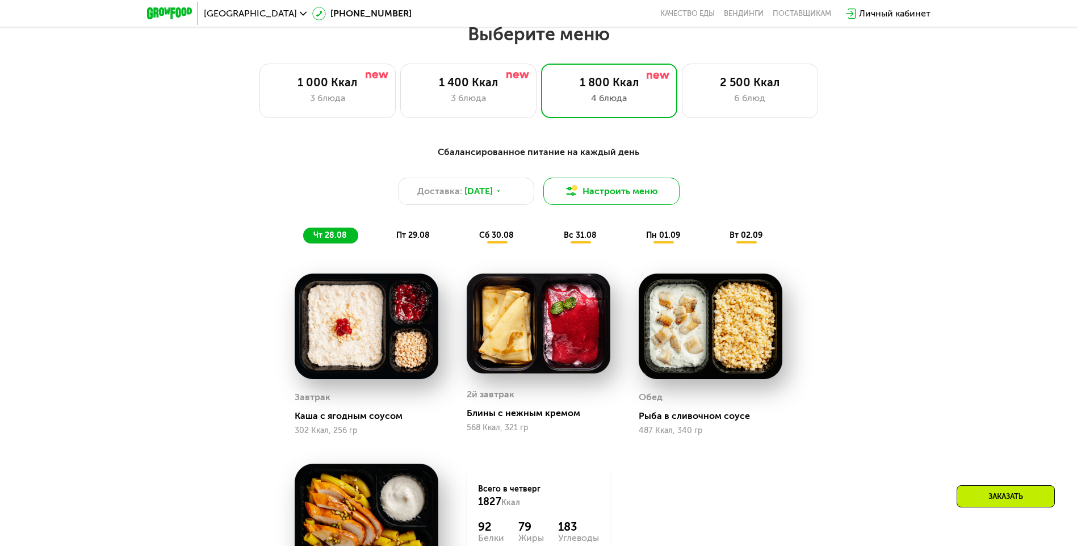
click at [587, 194] on button "Настроить меню" at bounding box center [611, 191] width 136 height 27
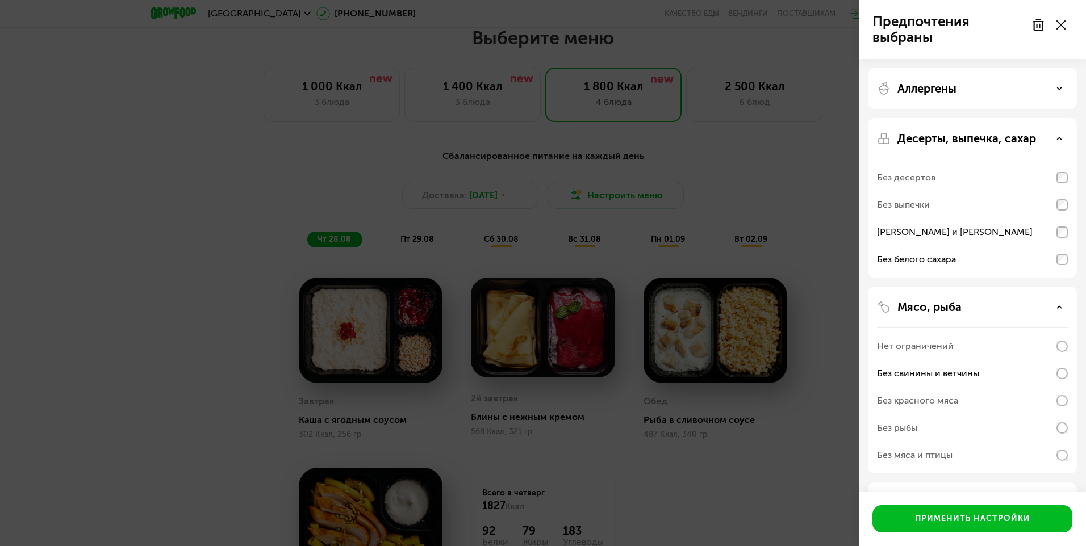
click at [1061, 138] on icon at bounding box center [1059, 139] width 6 height 6
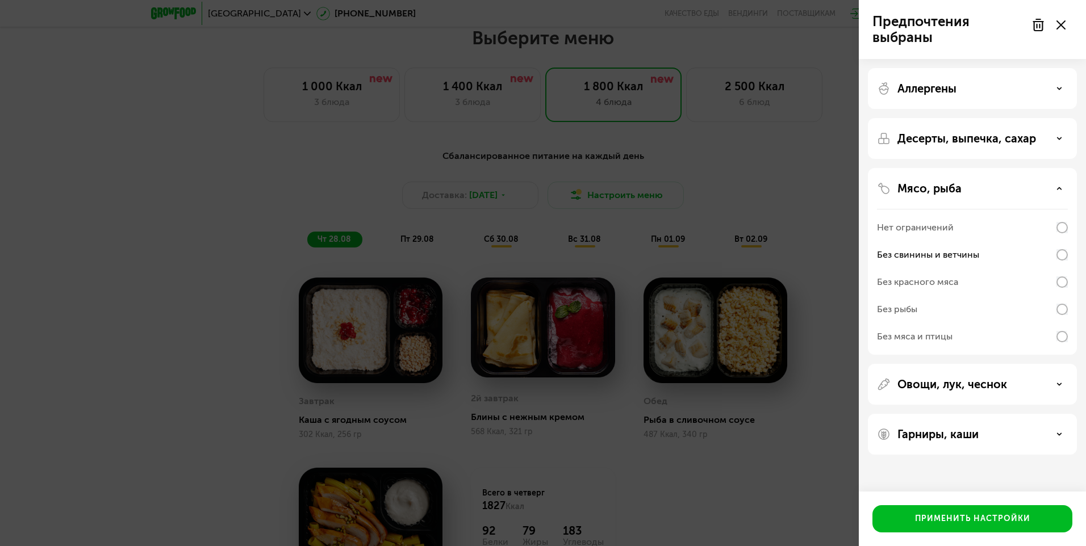
click at [1051, 190] on div "Мясо, рыба" at bounding box center [972, 189] width 191 height 14
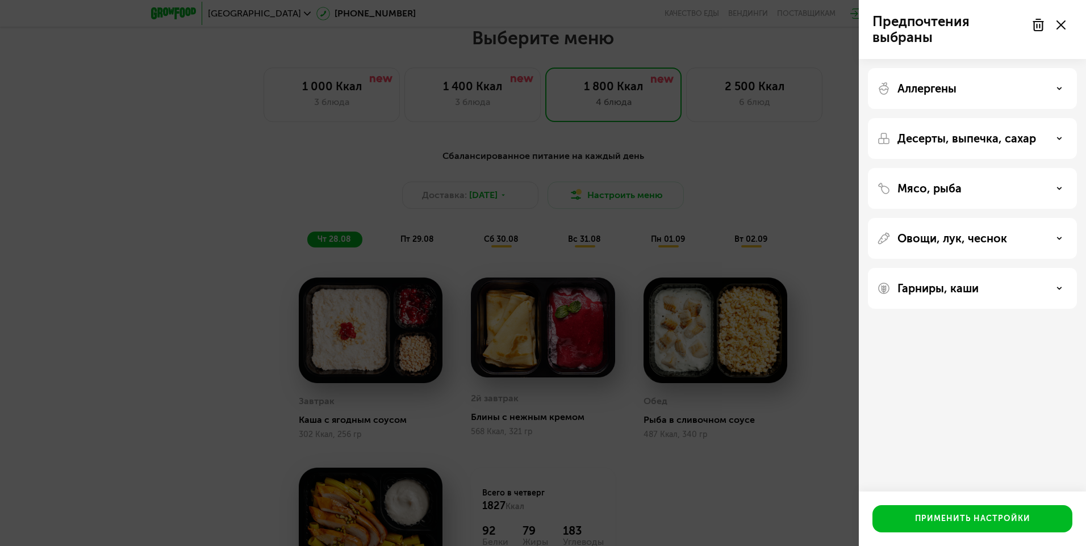
click at [1054, 234] on div "Овощи, лук, чеснок" at bounding box center [972, 239] width 191 height 14
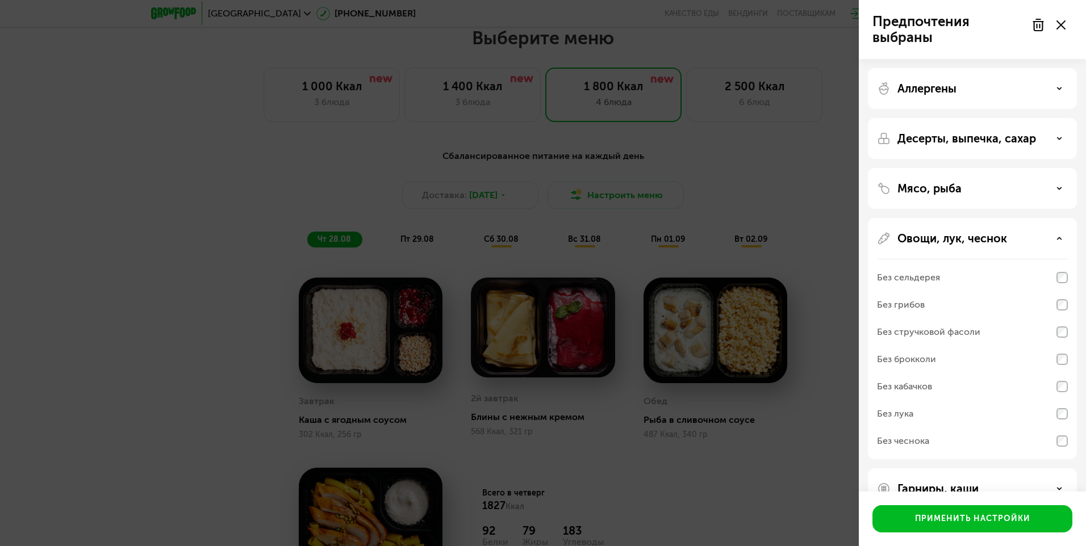
click at [1053, 291] on div "Без сельдерея" at bounding box center [972, 304] width 191 height 27
click at [1057, 400] on div "Без кабачков" at bounding box center [972, 413] width 191 height 27
click at [934, 441] on div "Без чеснока" at bounding box center [972, 441] width 191 height 27
click at [974, 468] on div "Овощи, лук, чеснок Без сельдерея Без грибов Без стручковой фасоли Без брокколи …" at bounding box center [972, 488] width 209 height 41
click at [976, 241] on p "Овощи, лук, чеснок" at bounding box center [952, 239] width 110 height 14
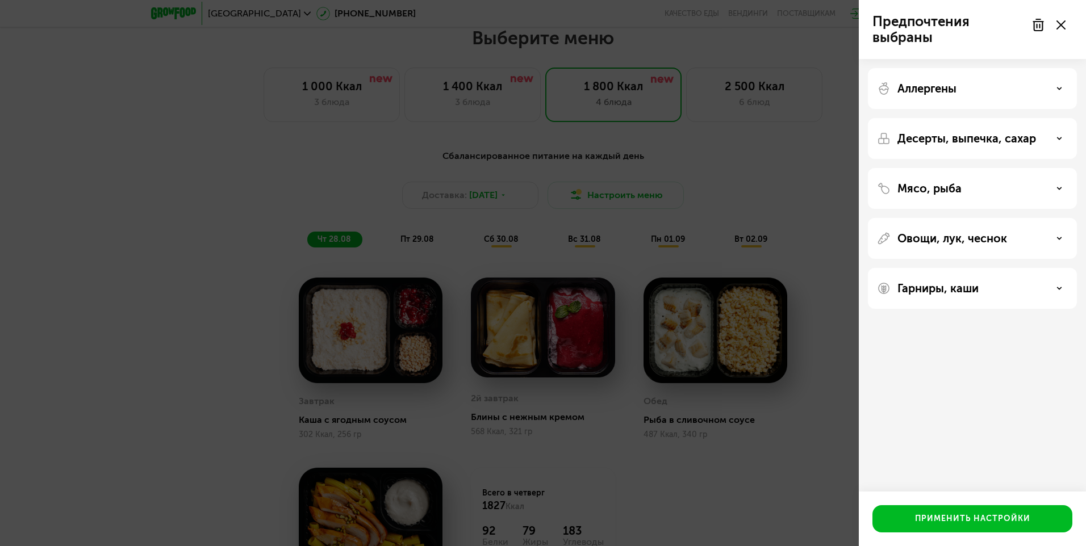
click at [960, 290] on p "Гарниры, каши" at bounding box center [937, 289] width 81 height 14
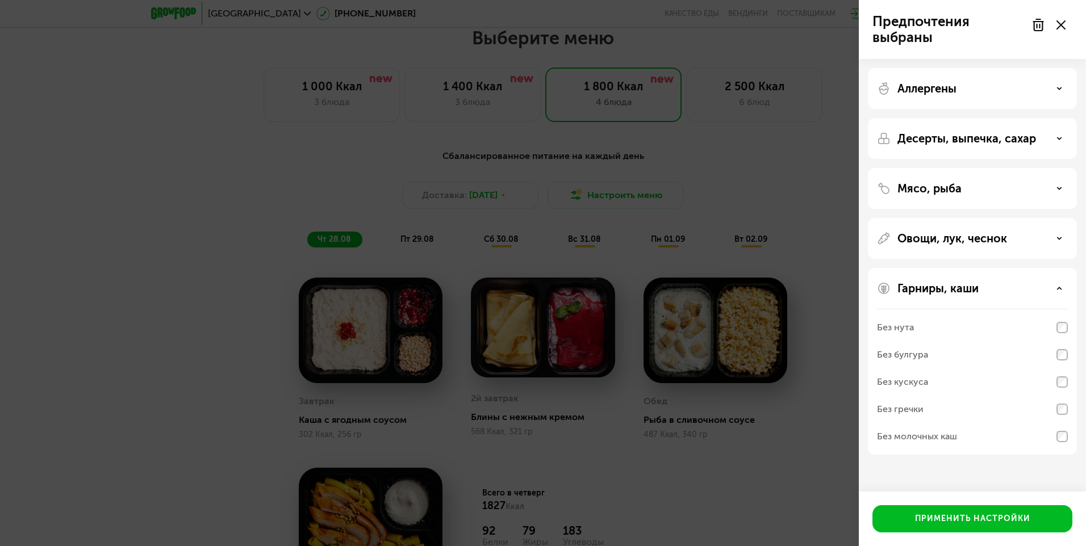
click at [1068, 437] on div "Гарниры, каши Без нута Без булгура Без кускуса Без гречки Без молочных каш" at bounding box center [972, 361] width 209 height 187
click at [1027, 437] on div "Без молочных каш" at bounding box center [972, 436] width 191 height 27
click at [960, 292] on p "Гарниры, каши" at bounding box center [937, 289] width 81 height 14
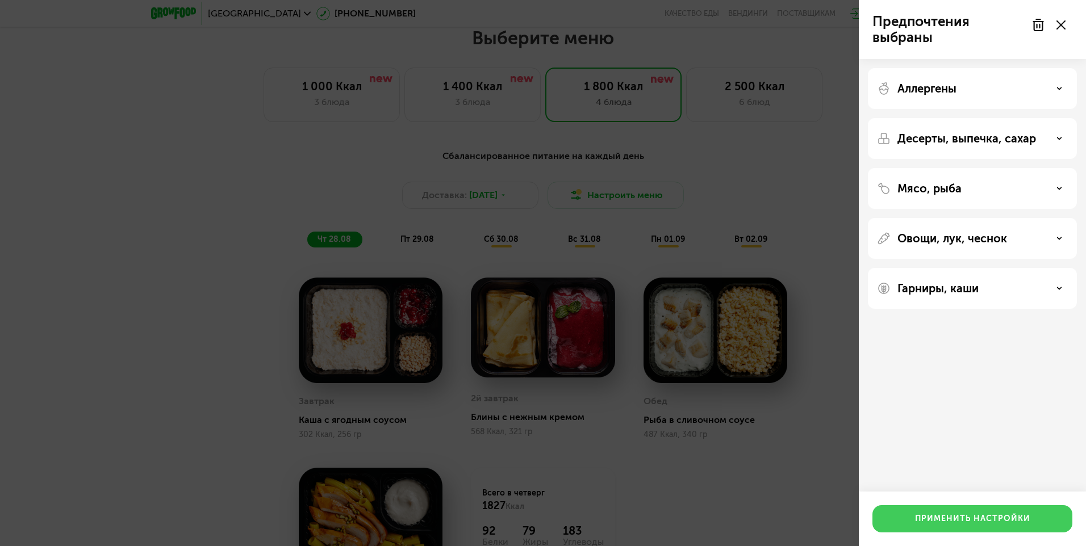
click at [967, 513] on button "Применить настройки" at bounding box center [972, 518] width 200 height 27
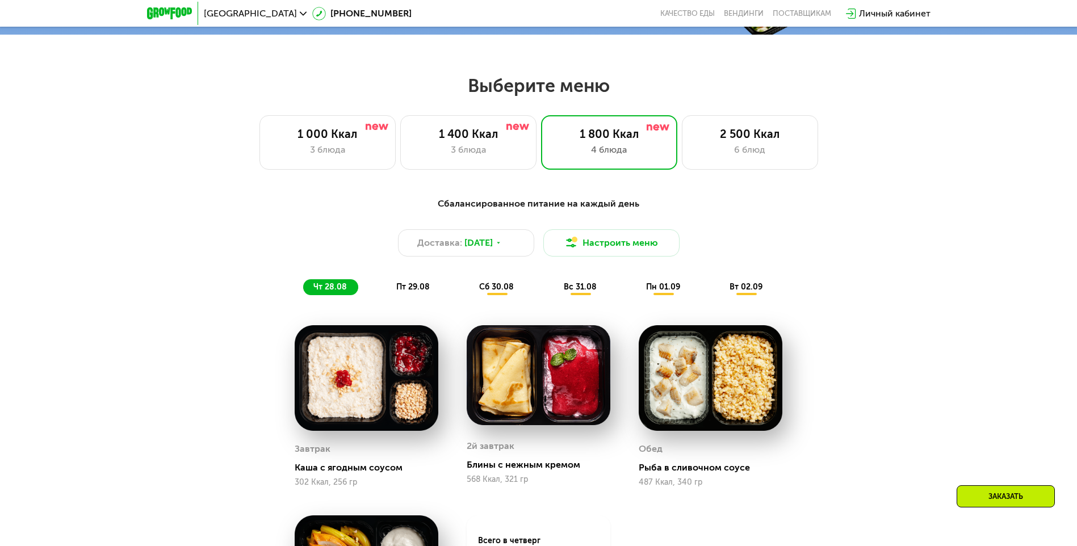
scroll to position [554, 0]
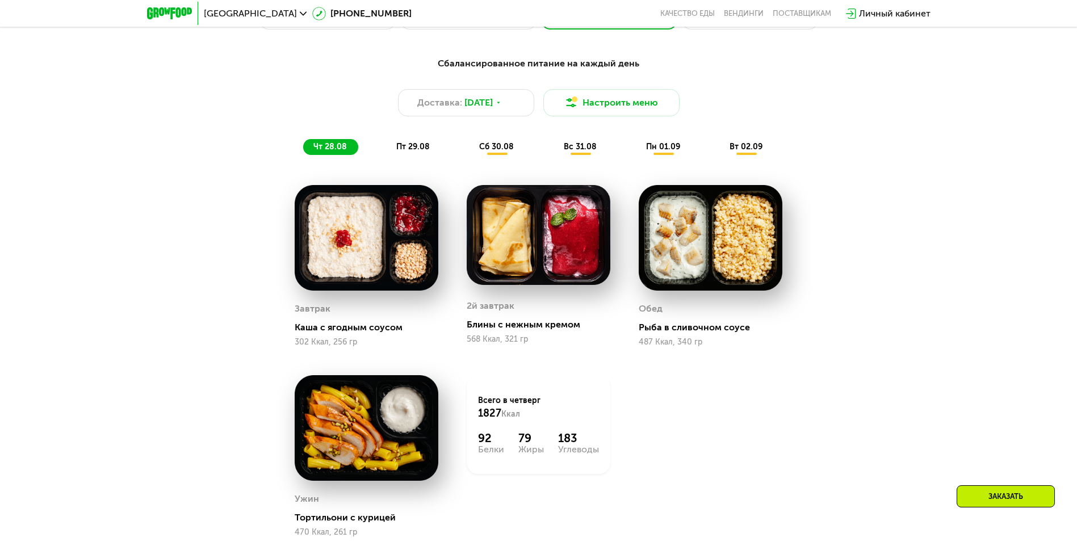
drag, startPoint x: 878, startPoint y: 231, endPoint x: 880, endPoint y: 267, distance: 36.4
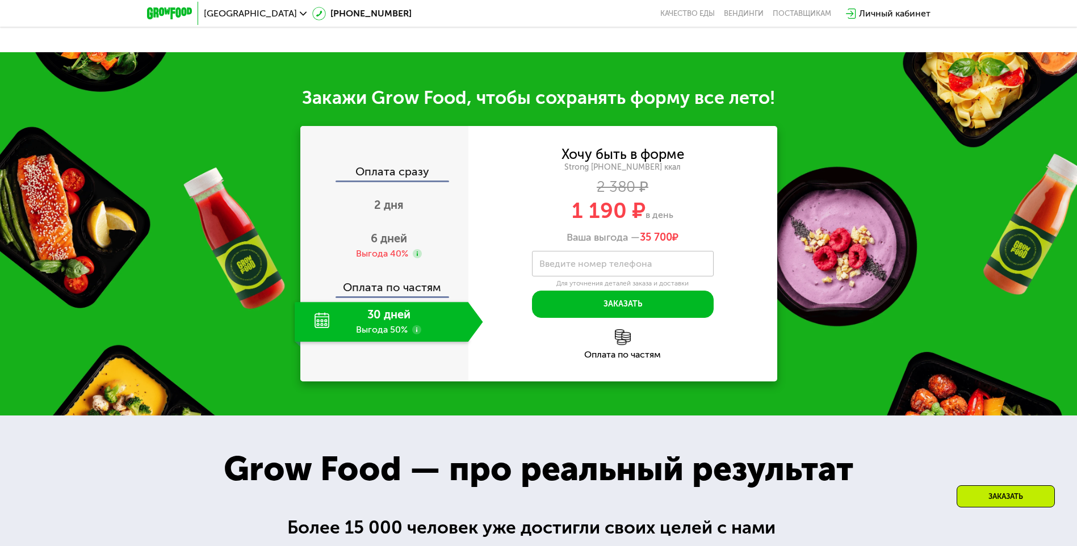
drag, startPoint x: 849, startPoint y: 200, endPoint x: 854, endPoint y: 235, distance: 35.6
